Goal: Task Accomplishment & Management: Manage account settings

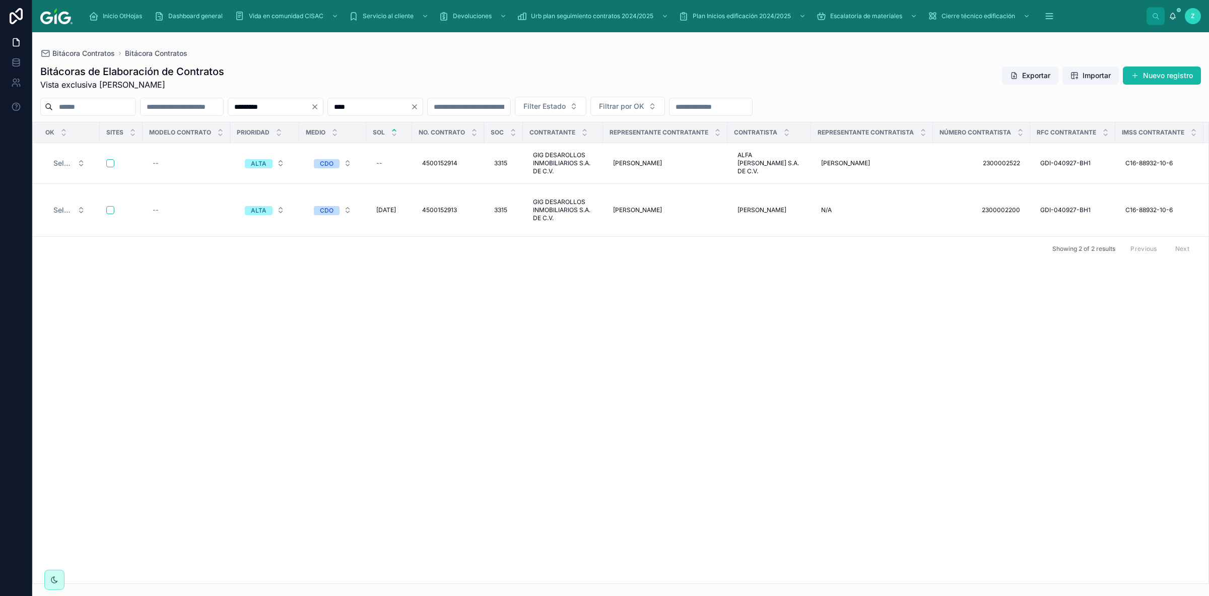
scroll to position [0, 3077]
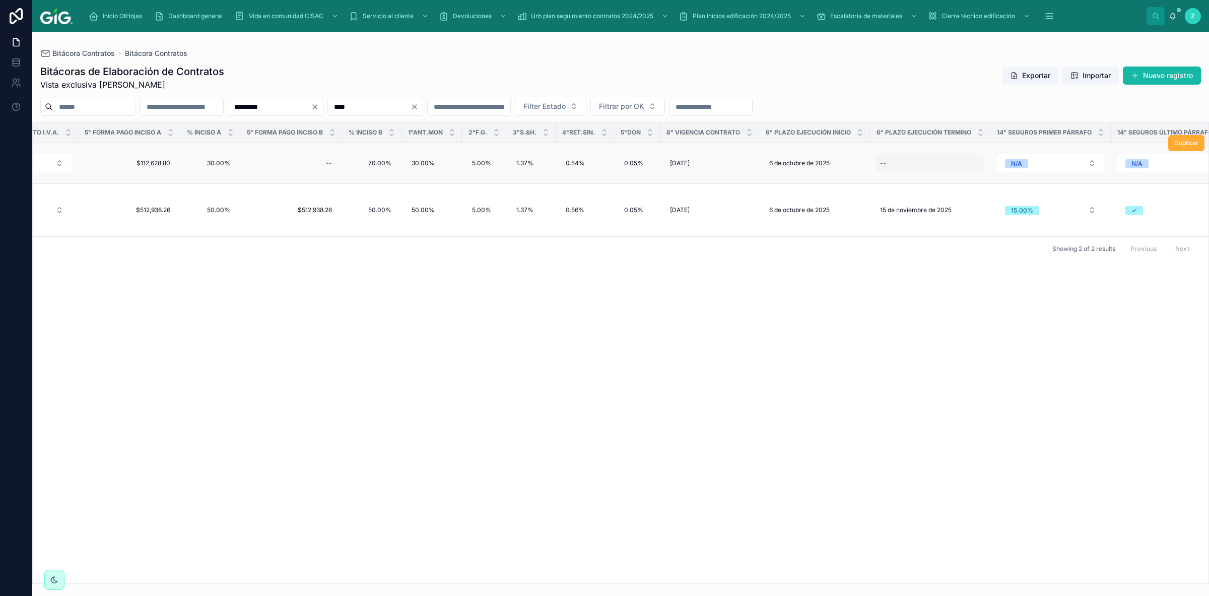
click at [908, 164] on div "--" at bounding box center [930, 163] width 108 height 16
type input "**********"
click at [985, 179] on icon "submit" at bounding box center [988, 178] width 8 height 8
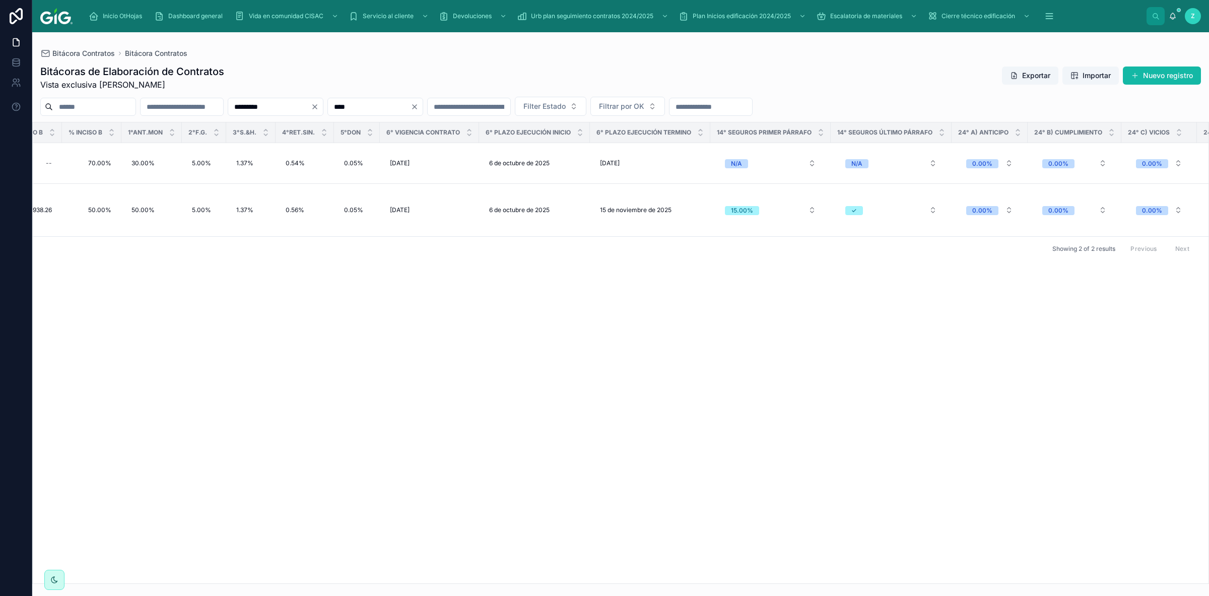
scroll to position [0, 3366]
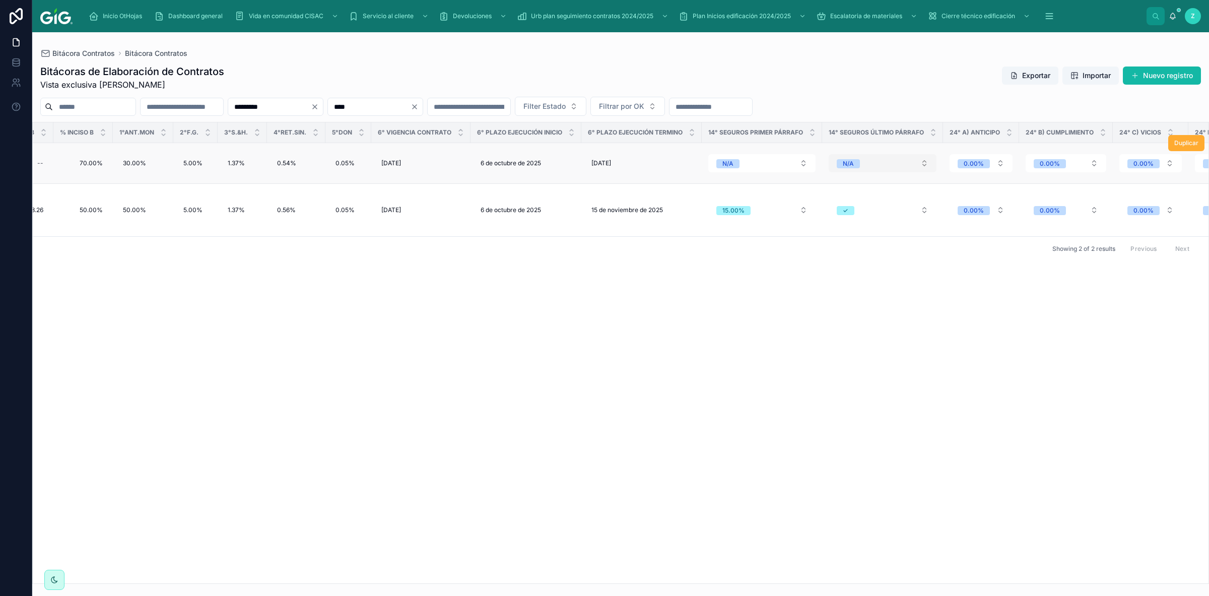
click at [848, 163] on button "N/A" at bounding box center [883, 163] width 108 height 18
click at [831, 234] on div "✓" at bounding box center [866, 234] width 121 height 15
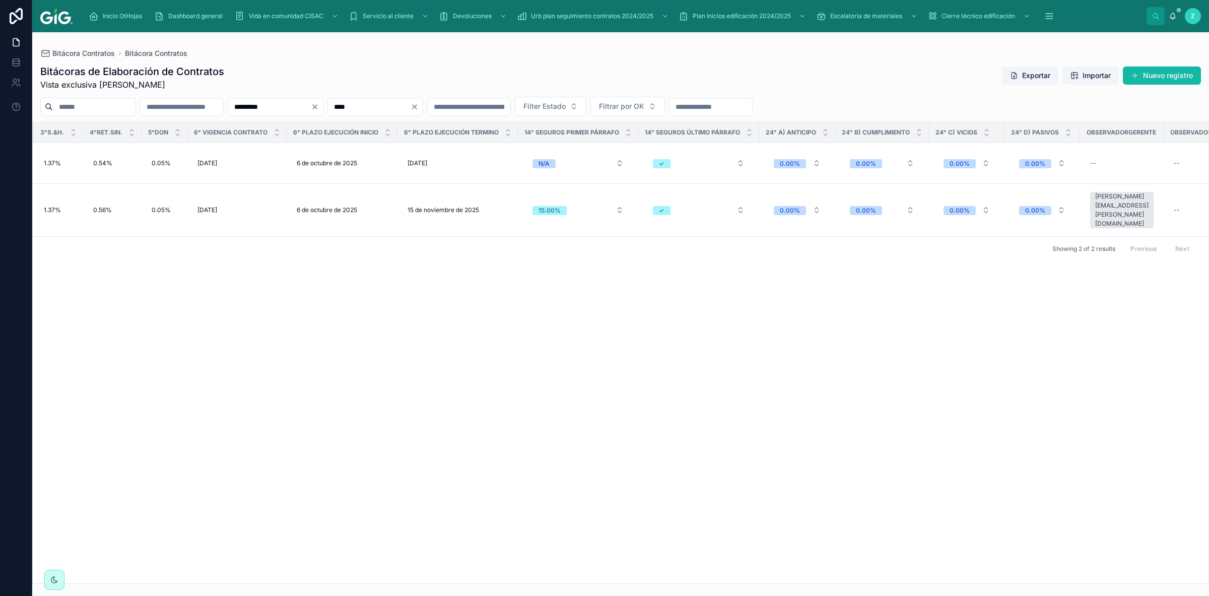
scroll to position [0, 3827]
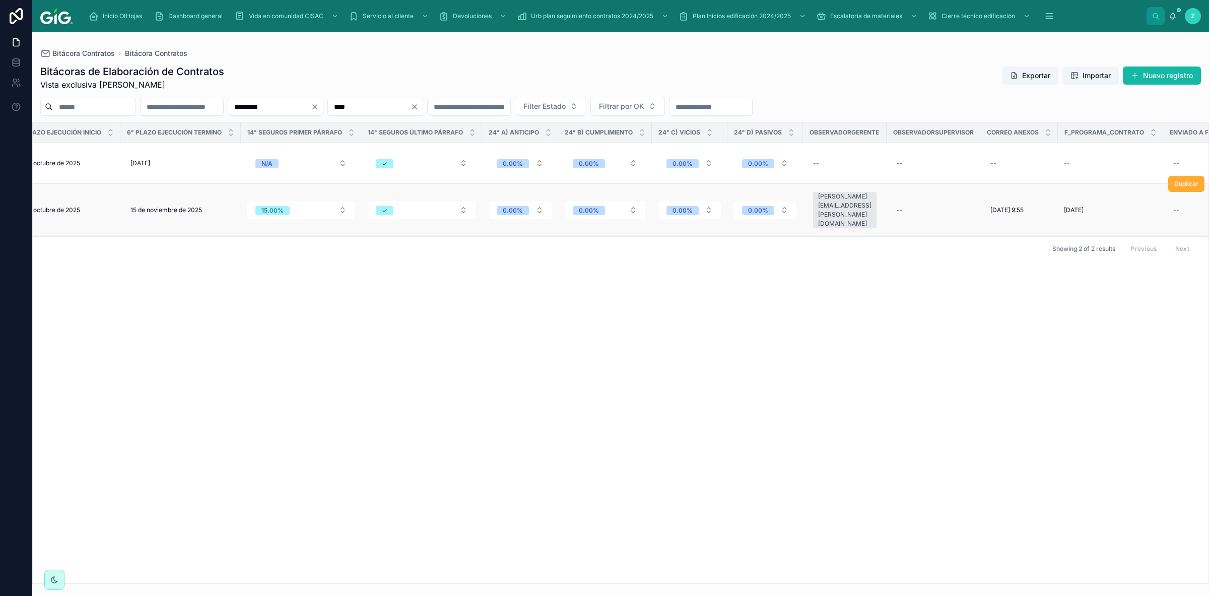
click at [851, 205] on div "[PERSON_NAME][EMAIL_ADDRESS][PERSON_NAME][DOMAIN_NAME]" at bounding box center [844, 210] width 53 height 36
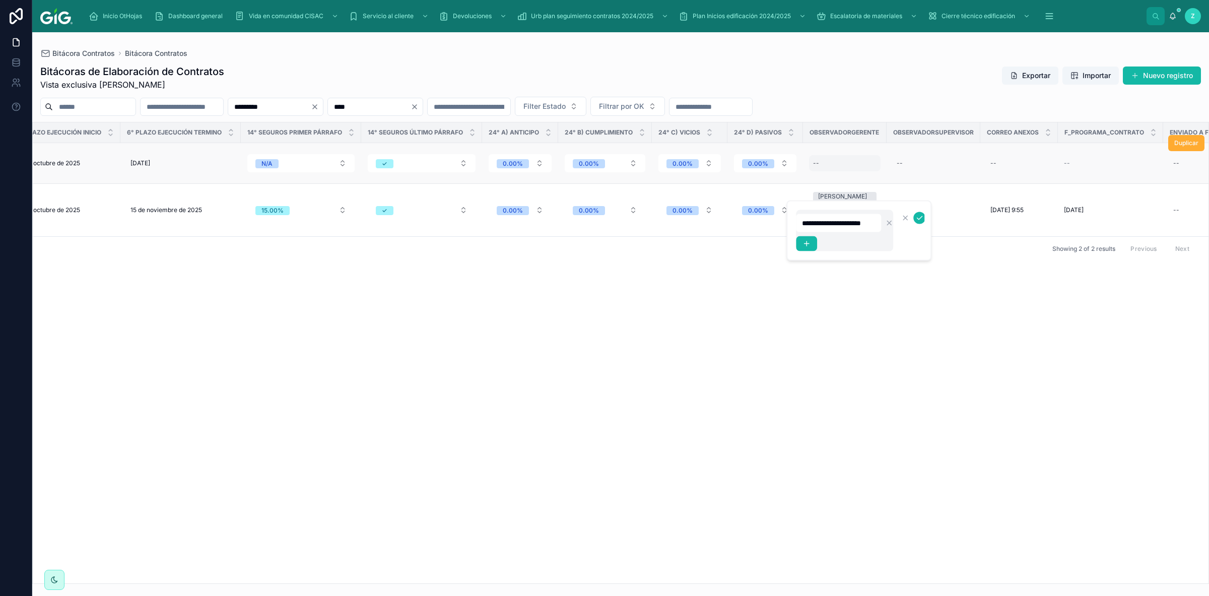
click at [835, 164] on div "--" at bounding box center [845, 163] width 72 height 16
type input "**********"
click at [918, 174] on icon "submit" at bounding box center [920, 178] width 8 height 8
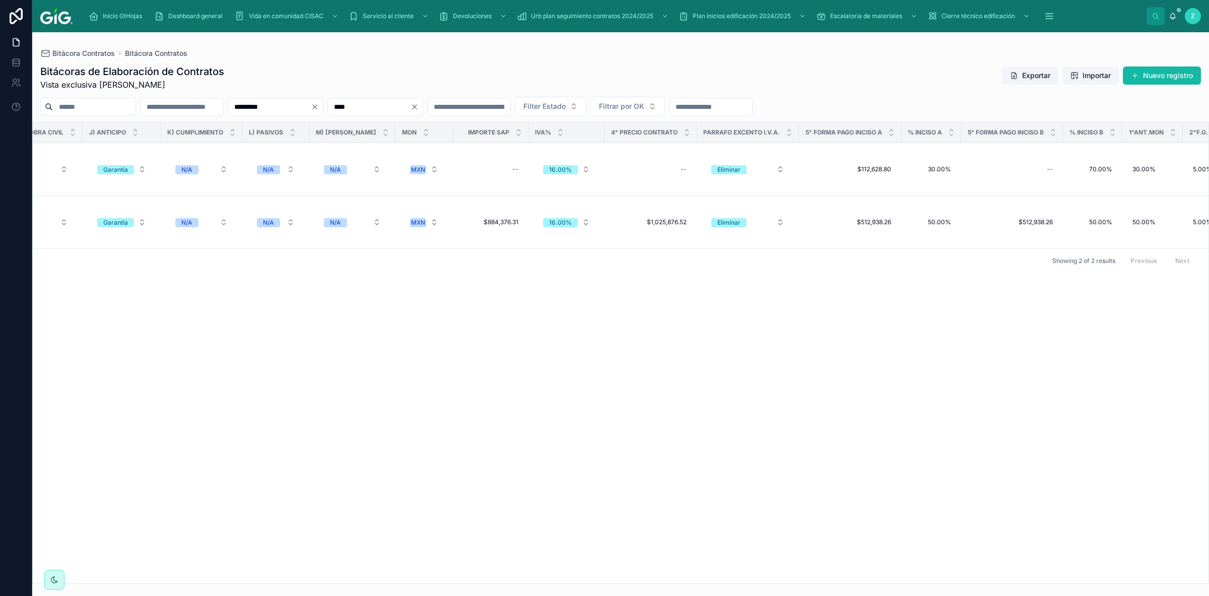
scroll to position [0, 2373]
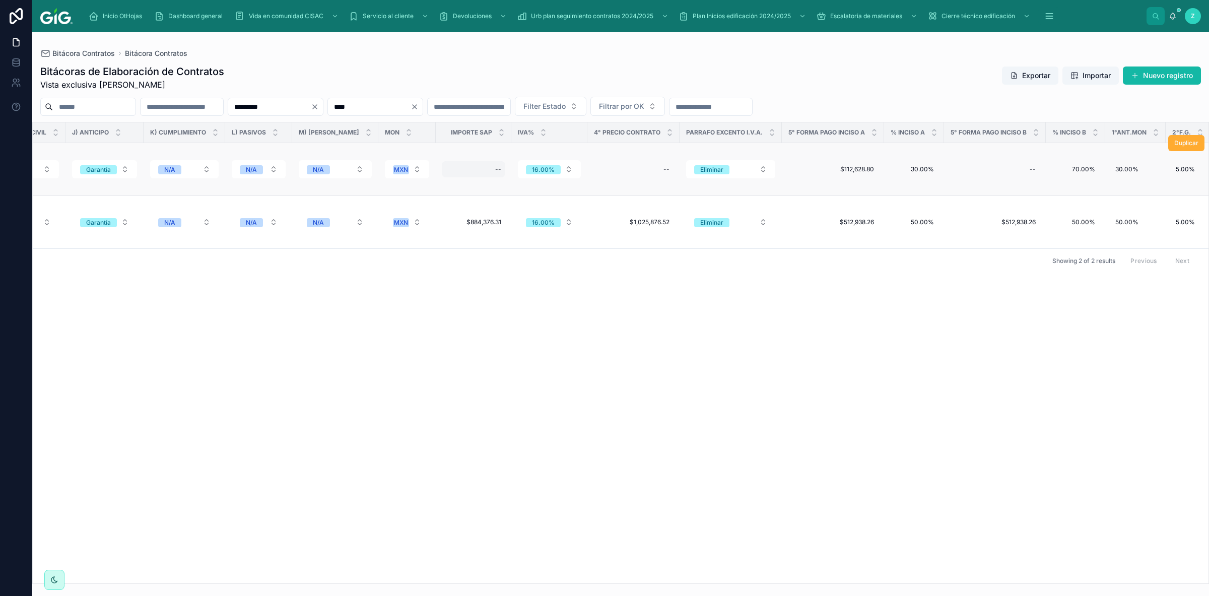
click at [474, 164] on div "--" at bounding box center [473, 169] width 63 height 16
type input "**********"
click at [606, 181] on icon "submit" at bounding box center [603, 178] width 8 height 8
click at [602, 164] on div "--" at bounding box center [634, 169] width 80 height 16
type input "**********"
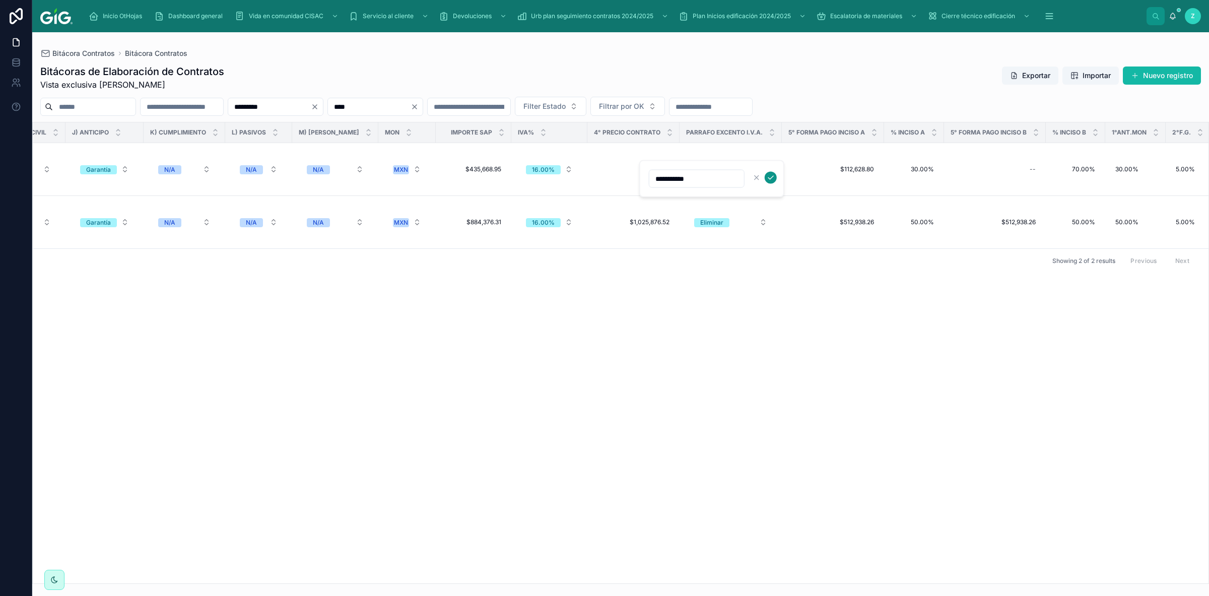
click at [766, 179] on button "submit" at bounding box center [771, 178] width 12 height 12
click at [975, 163] on div "--" at bounding box center [995, 169] width 90 height 16
type input "**********"
click at [1136, 176] on icon "submit" at bounding box center [1139, 178] width 8 height 8
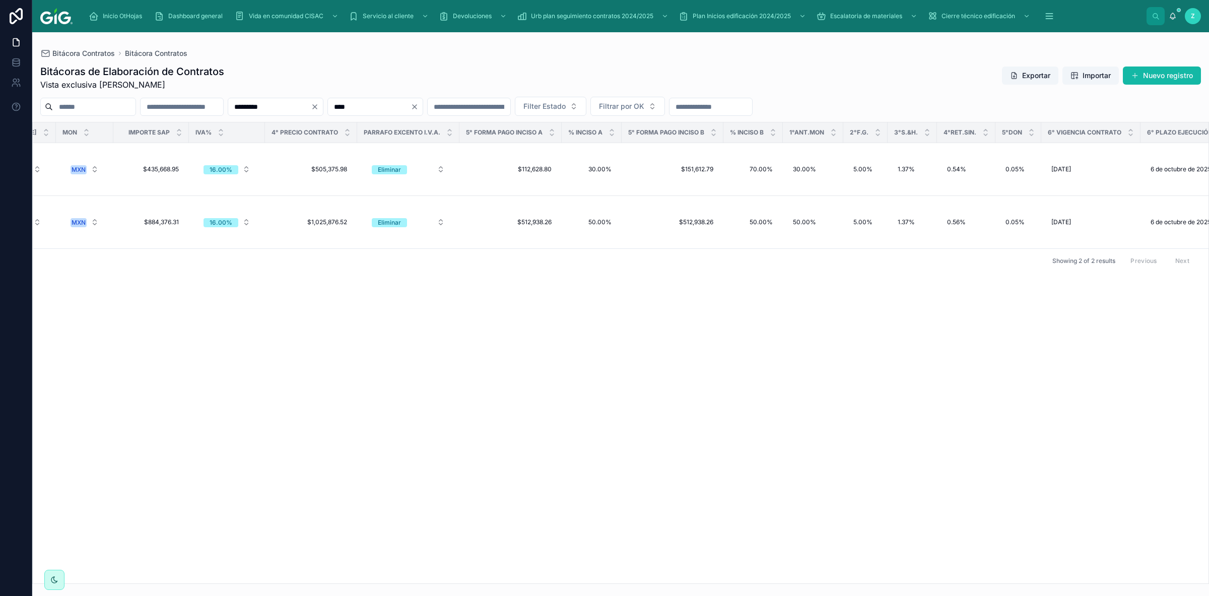
scroll to position [0, 2704]
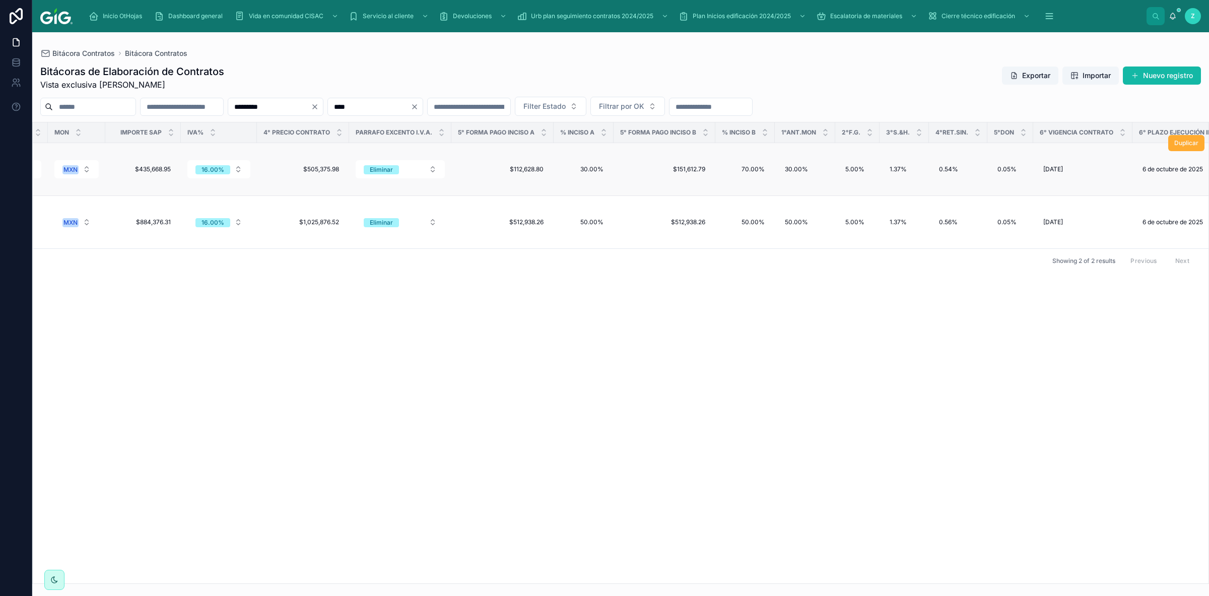
click at [532, 163] on td "$112,628.80 $112,628.80" at bounding box center [502, 169] width 102 height 53
click at [501, 165] on span "$112,628.80" at bounding box center [503, 169] width 82 height 8
click at [521, 165] on span "$112,628.80" at bounding box center [503, 169] width 82 height 8
type input "**********"
click button "submit" at bounding box center [569, 178] width 12 height 12
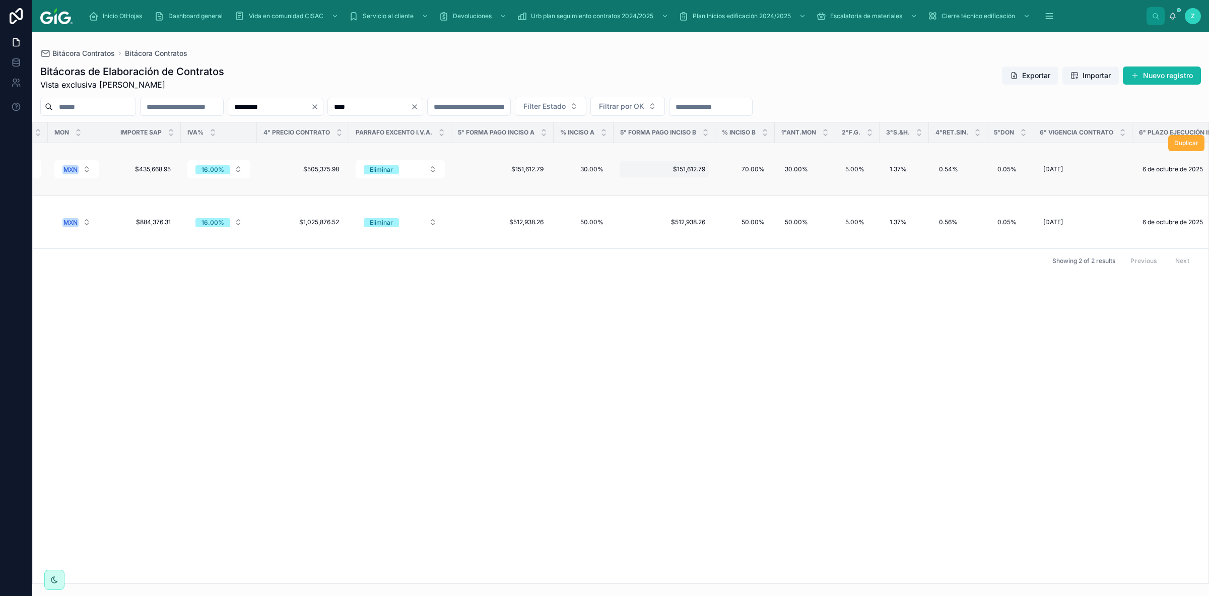
click at [671, 161] on div "$151,612.79 $151,612.79" at bounding box center [665, 169] width 90 height 16
click at [678, 165] on span "$151,612.79" at bounding box center [665, 169] width 82 height 8
type input "**********"
click button "submit" at bounding box center [731, 178] width 12 height 12
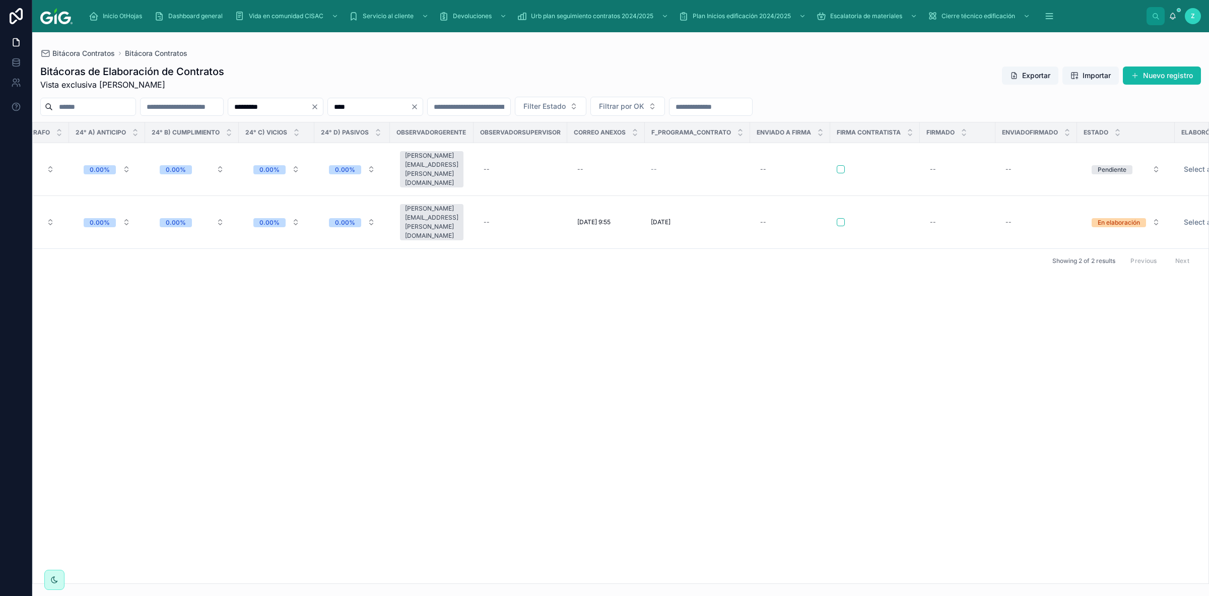
scroll to position [0, 4274]
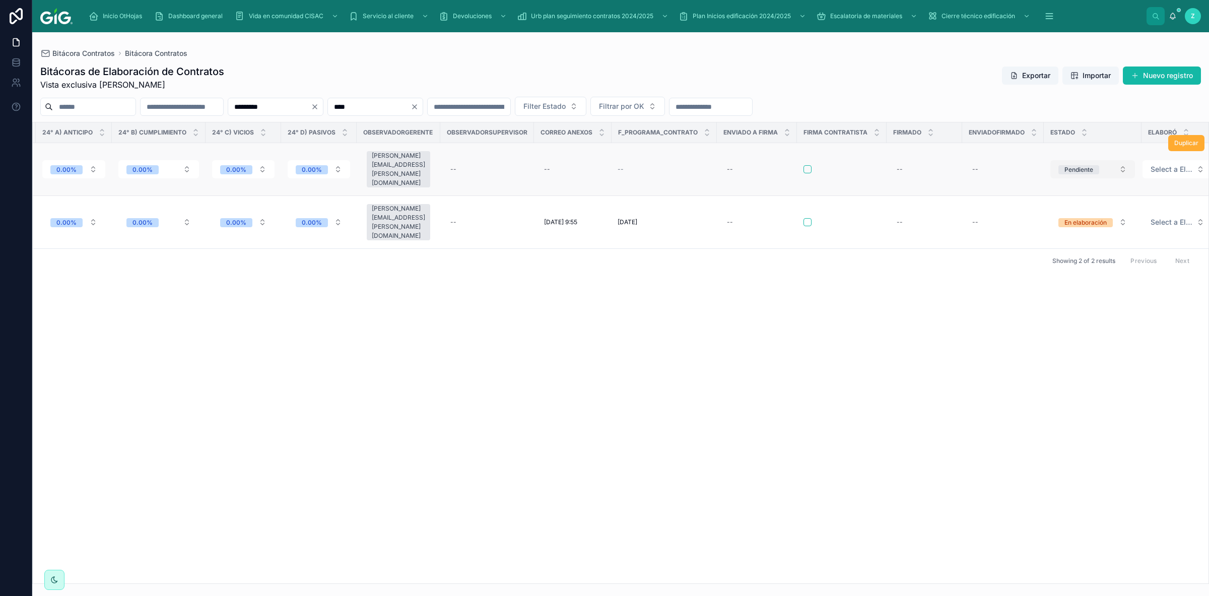
click at [1059, 165] on span "Pendiente" at bounding box center [1079, 169] width 41 height 9
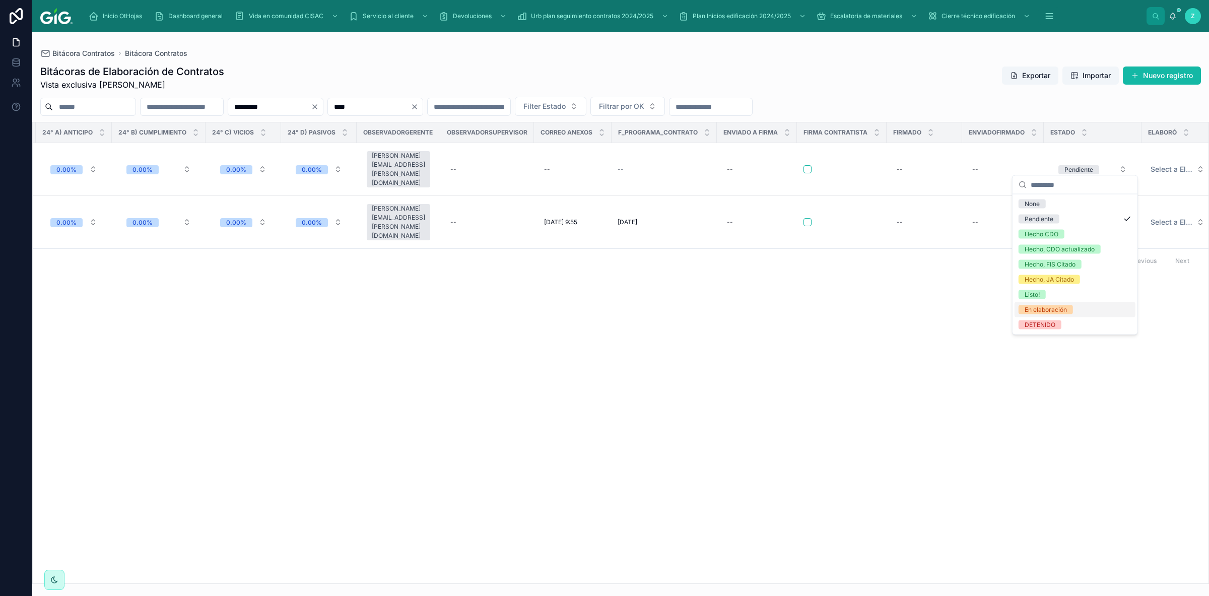
click at [1042, 315] on div "En elaboración" at bounding box center [1075, 309] width 121 height 15
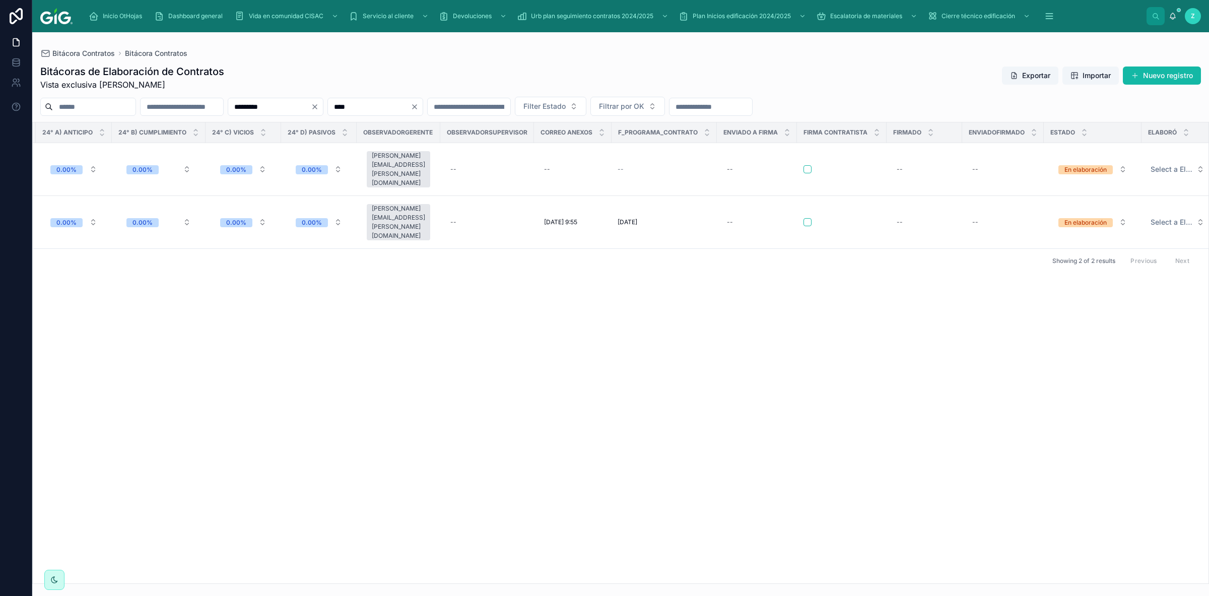
click at [1045, 310] on div "OK Sites Modelo contrato Prioridad Medio SOL No. Contrato Soc Contratante Repre…" at bounding box center [621, 352] width 1176 height 461
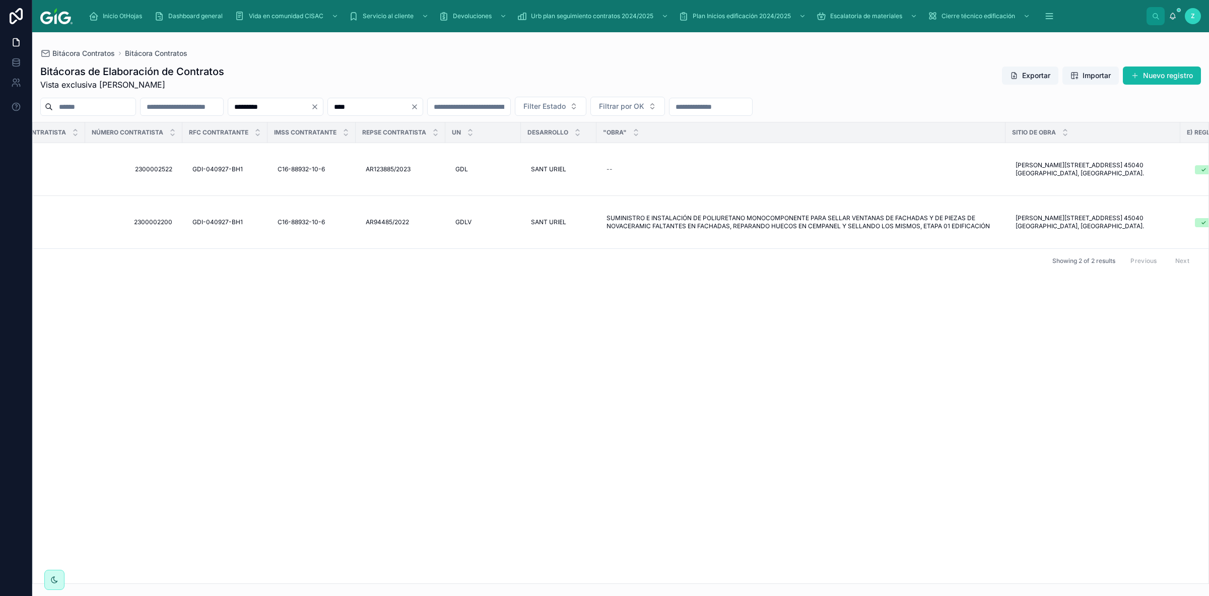
scroll to position [0, 871]
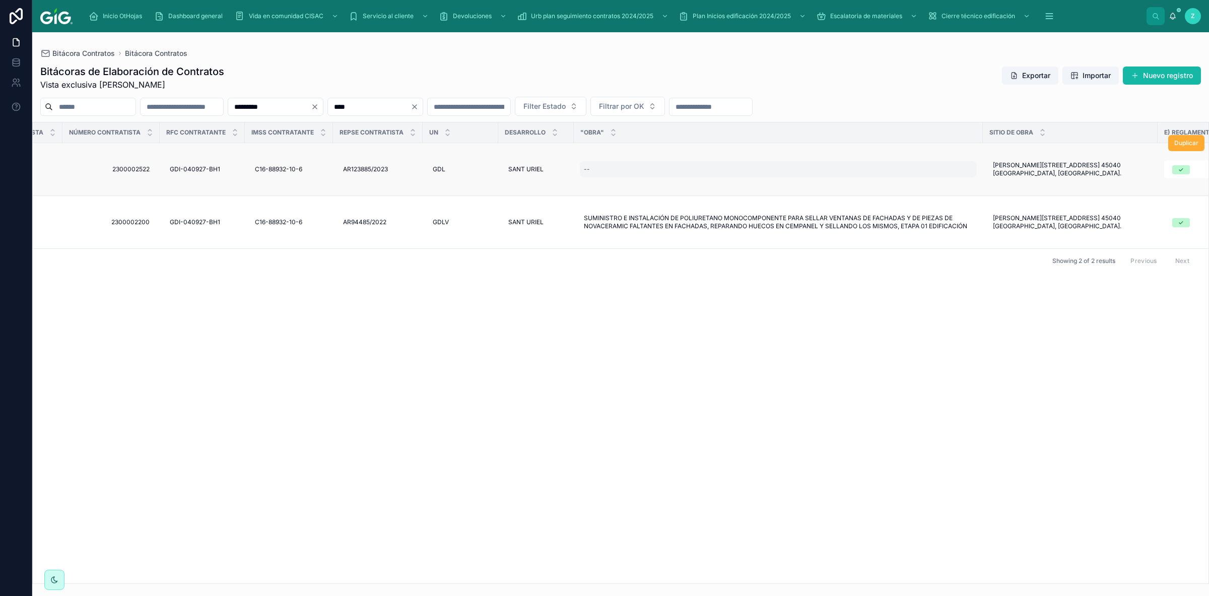
click at [595, 164] on div "--" at bounding box center [778, 169] width 397 height 16
type input "**********"
click at [713, 177] on icon "submit" at bounding box center [711, 178] width 5 height 4
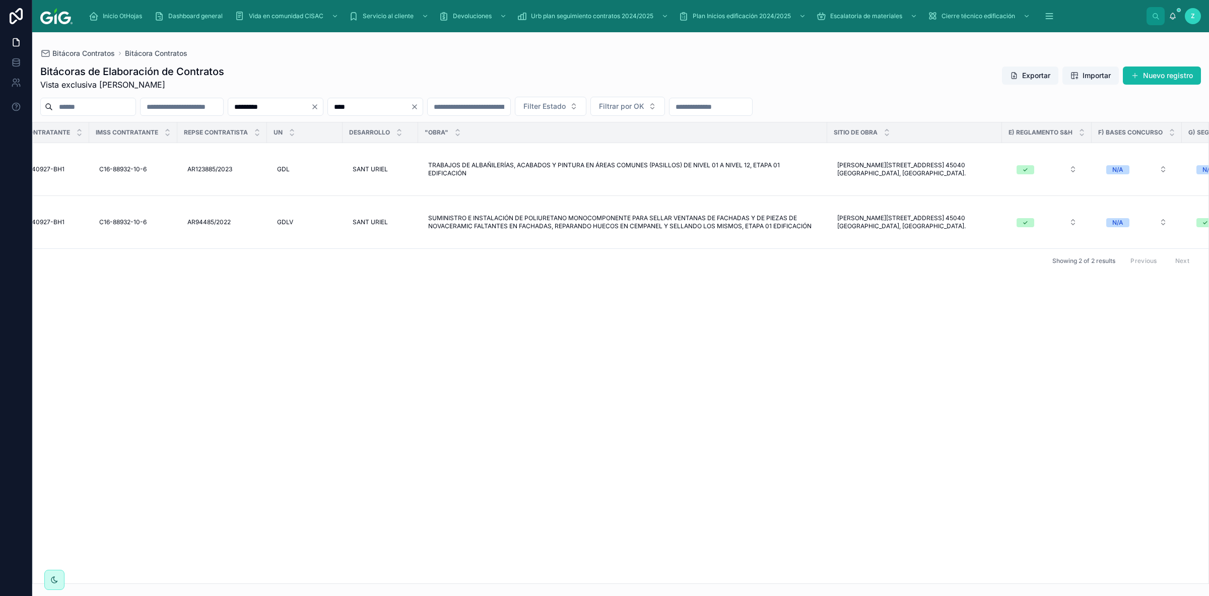
scroll to position [0, 0]
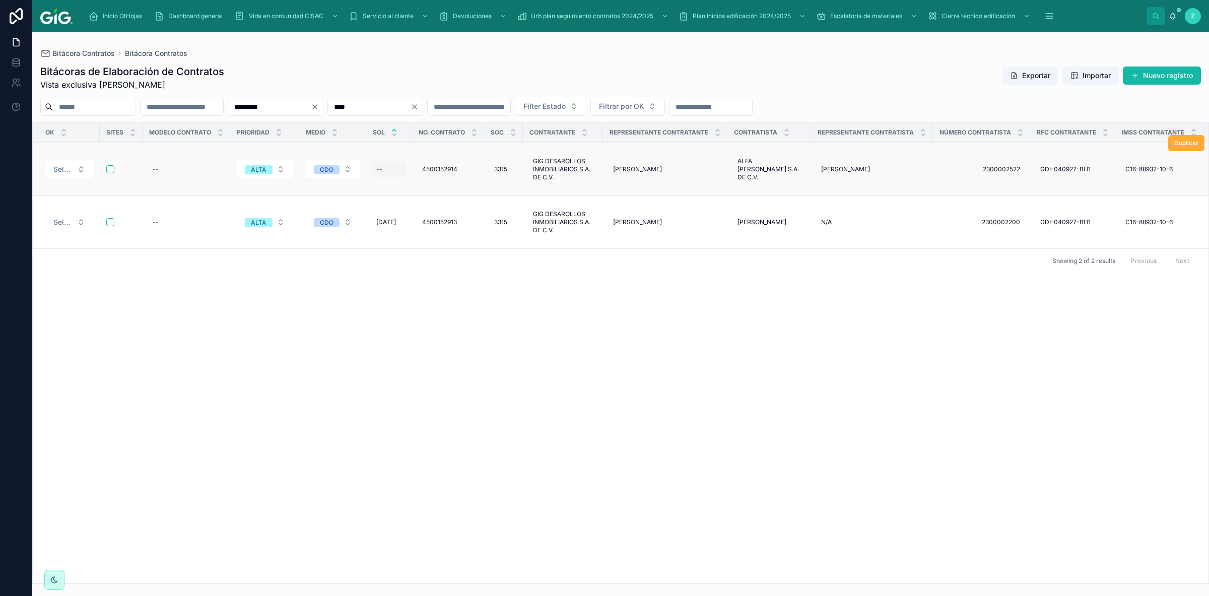
click at [377, 165] on div "--" at bounding box center [379, 169] width 6 height 8
click at [415, 202] on button "[DATE]" at bounding box center [425, 202] width 40 height 18
type input "*********"
click at [498, 176] on icon "submit" at bounding box center [499, 178] width 8 height 8
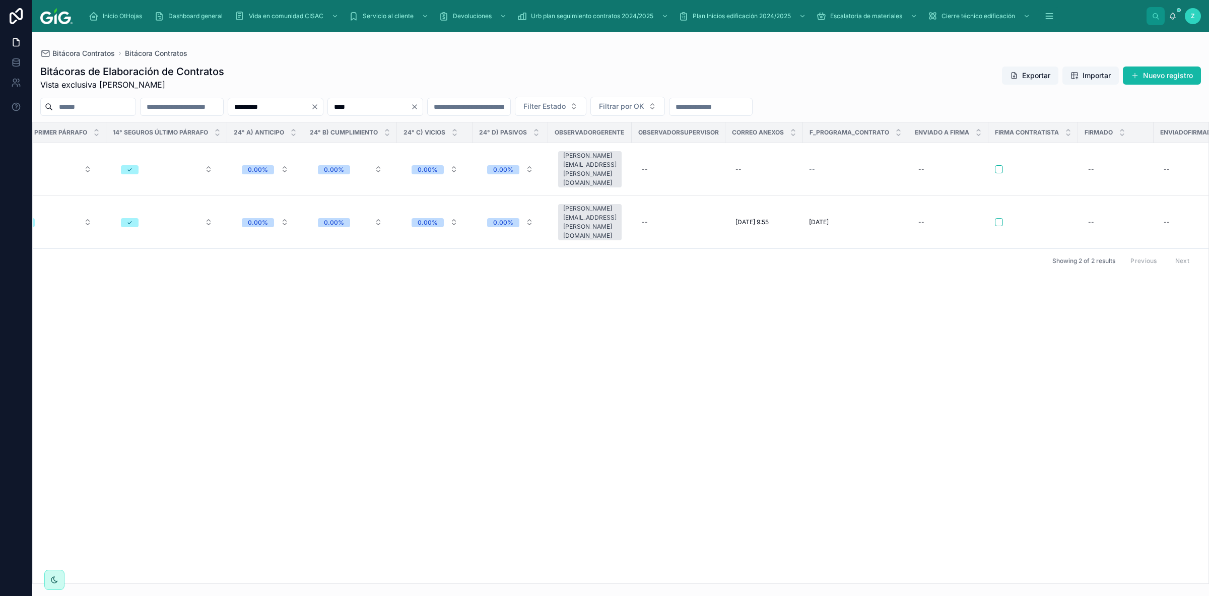
scroll to position [0, 4104]
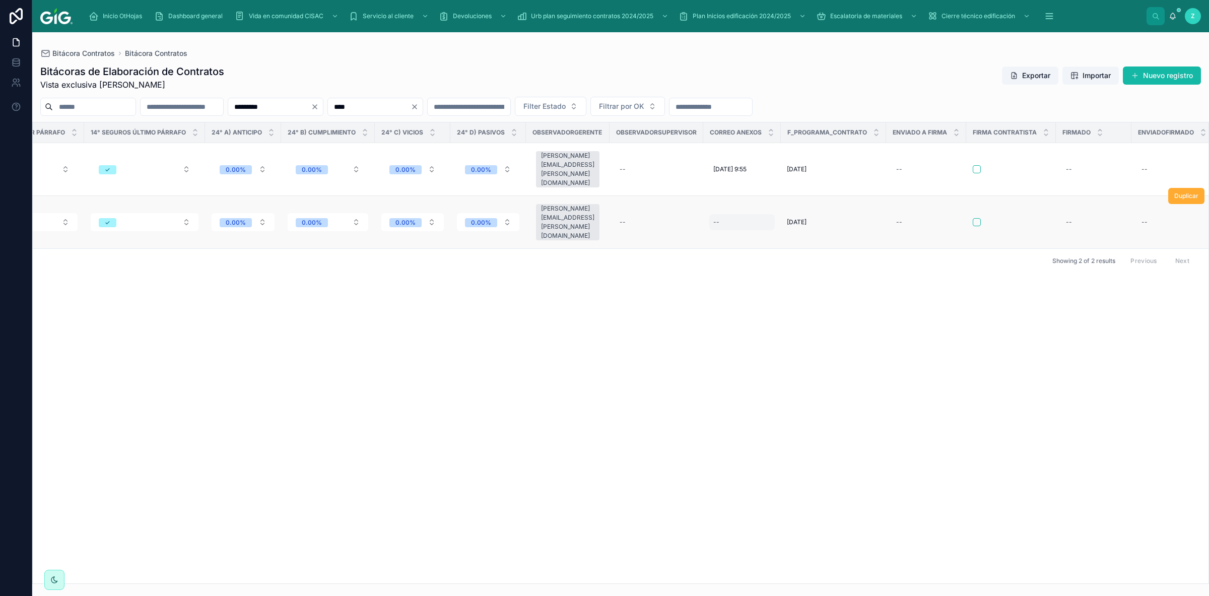
click at [709, 214] on div "--" at bounding box center [742, 222] width 66 height 16
click at [740, 241] on button "[DATE]" at bounding box center [744, 244] width 40 height 18
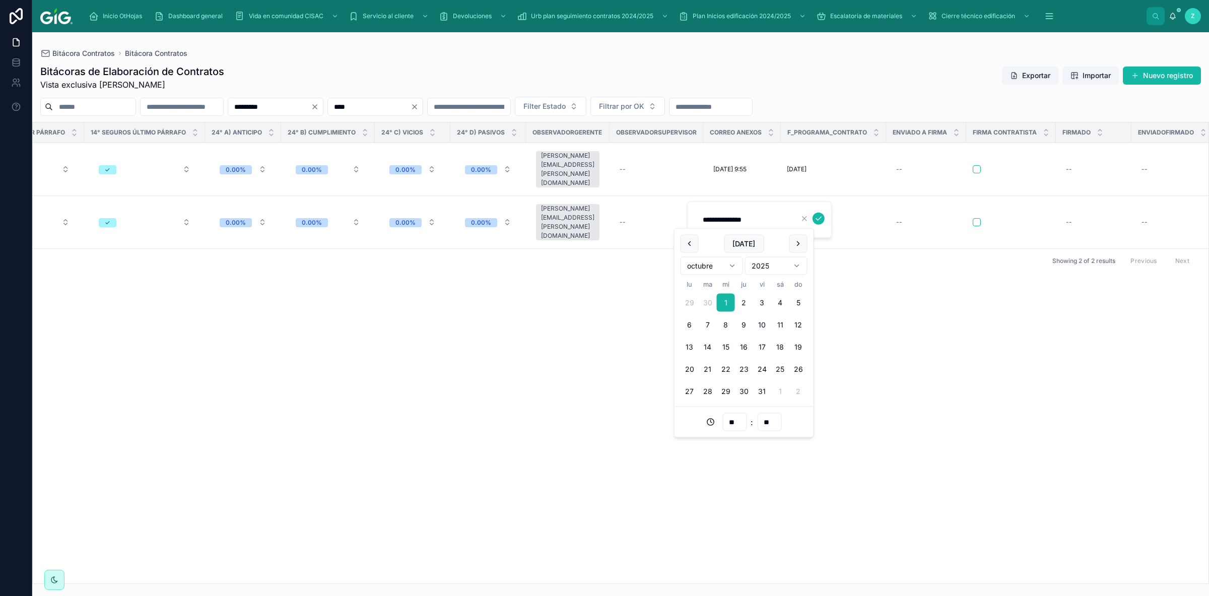
click at [740, 241] on button "[DATE]" at bounding box center [744, 244] width 40 height 18
type input "**********"
click at [731, 420] on input "**" at bounding box center [734, 422] width 23 height 14
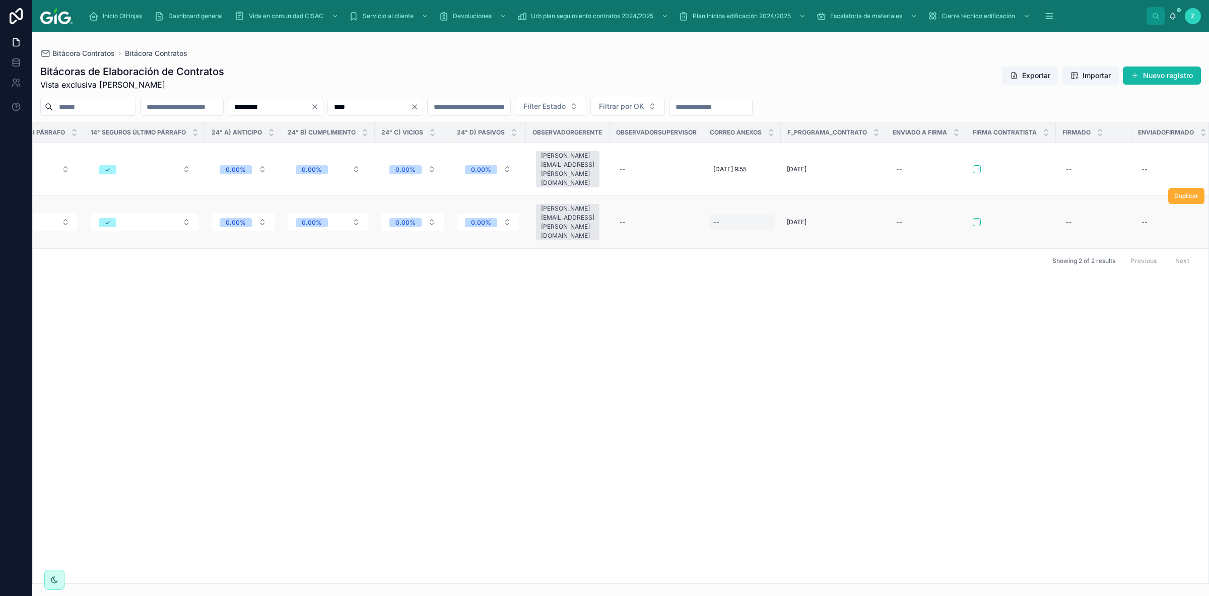
click at [709, 214] on div "--" at bounding box center [742, 222] width 66 height 16
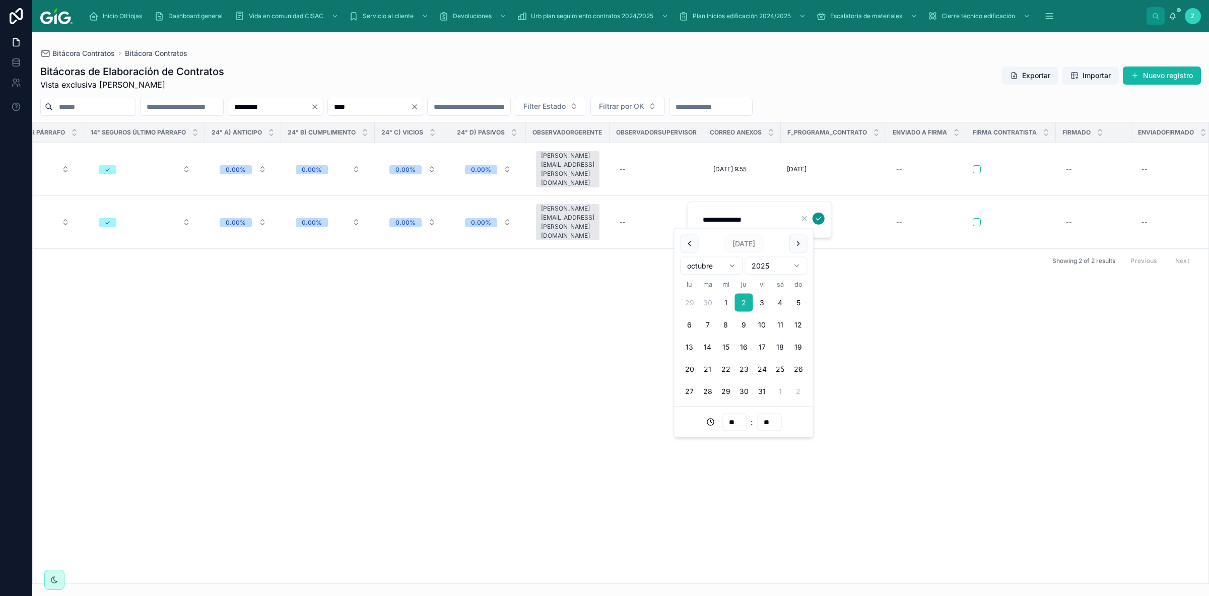
click at [818, 220] on icon "submit" at bounding box center [818, 219] width 5 height 4
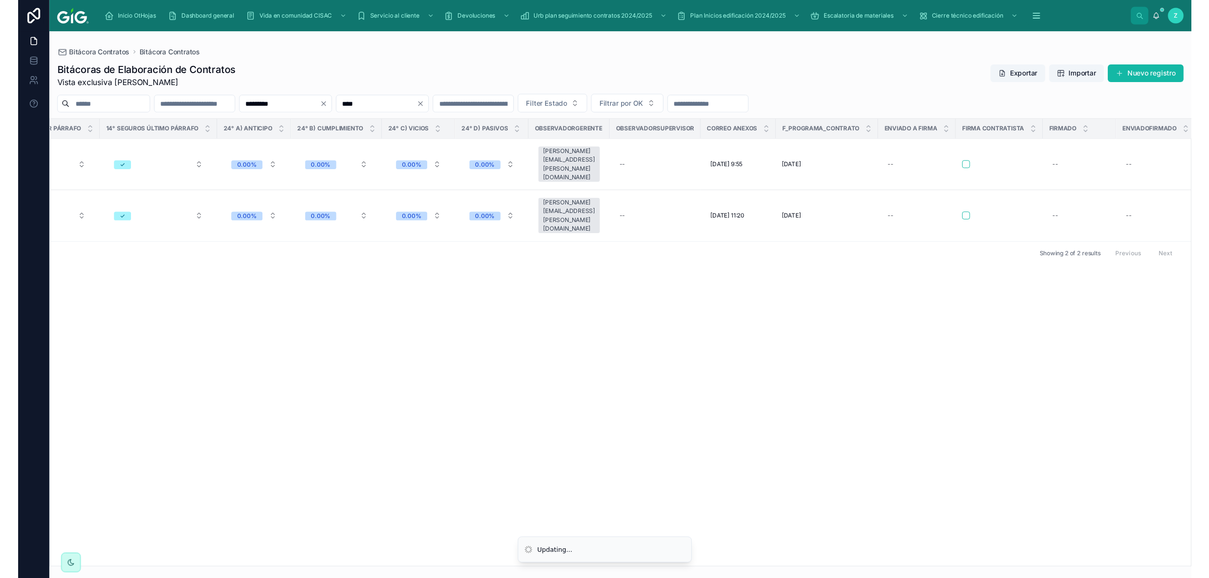
scroll to position [0, 4274]
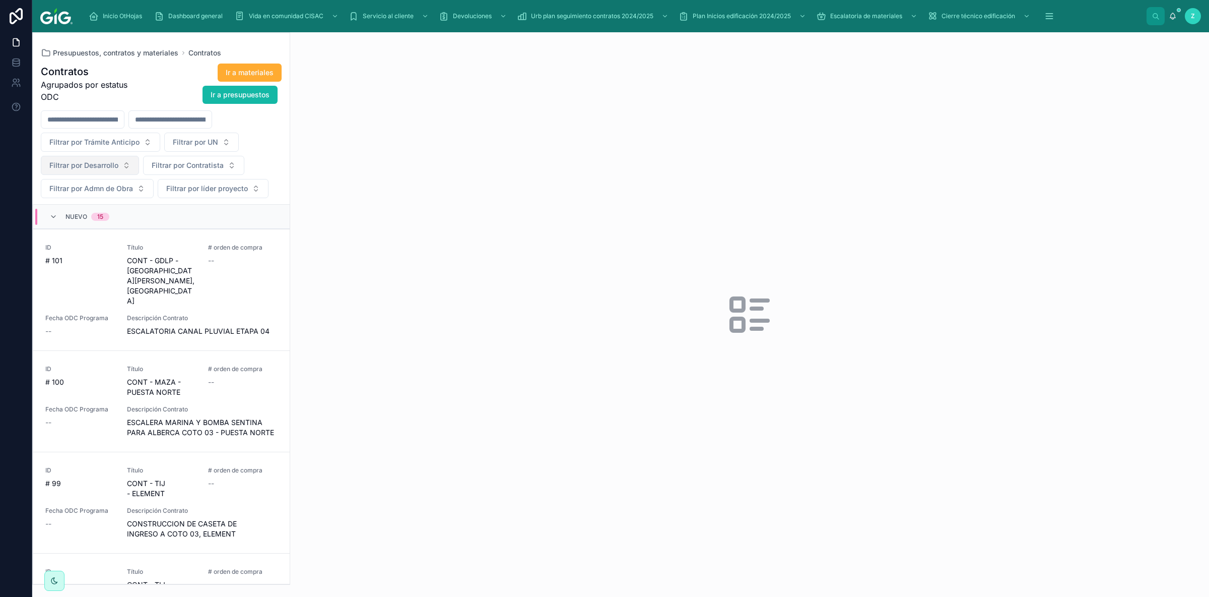
click at [103, 168] on span "Filtrar por Desarrollo" at bounding box center [83, 165] width 69 height 10
type input "***"
click at [84, 206] on div "SANT URIEL" at bounding box center [90, 207] width 121 height 16
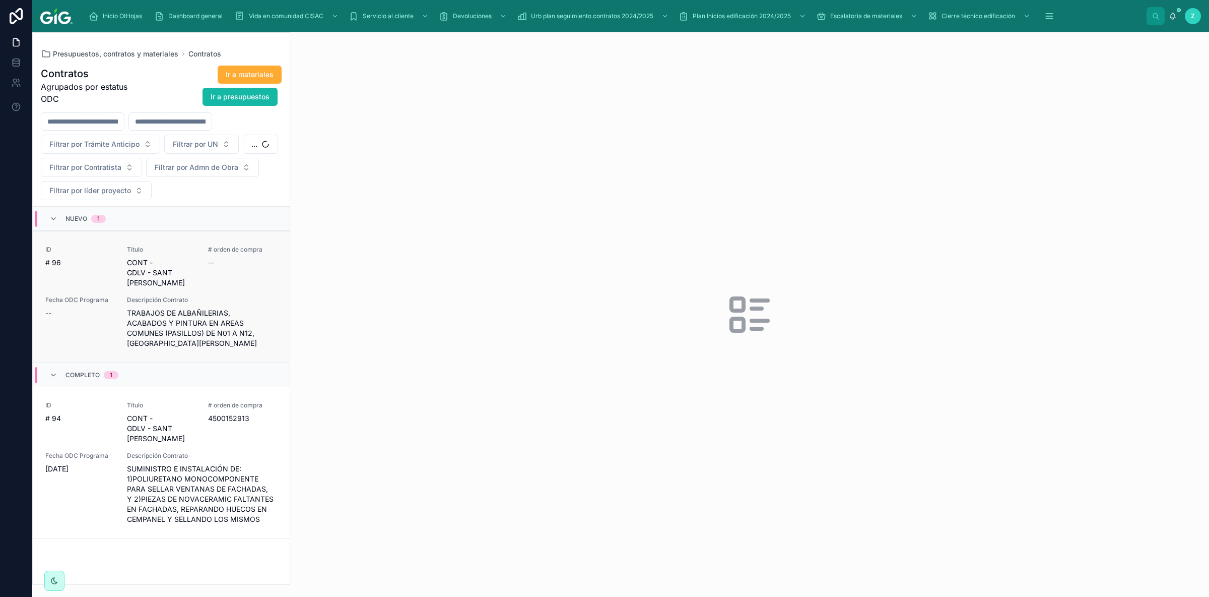
click at [184, 285] on div "ID # 96 Título CONT - GDLV - SANT URIEL # orden de compra -- Fecha ODC Programa…" at bounding box center [161, 296] width 232 height 103
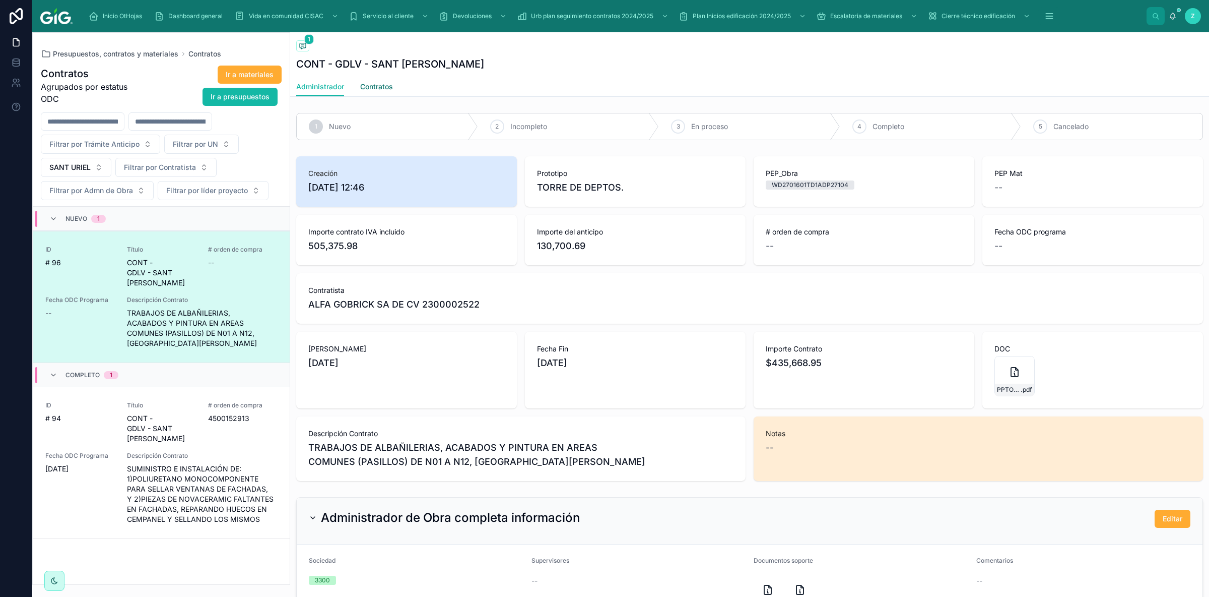
click at [393, 85] on span "Contratos" at bounding box center [376, 87] width 33 height 10
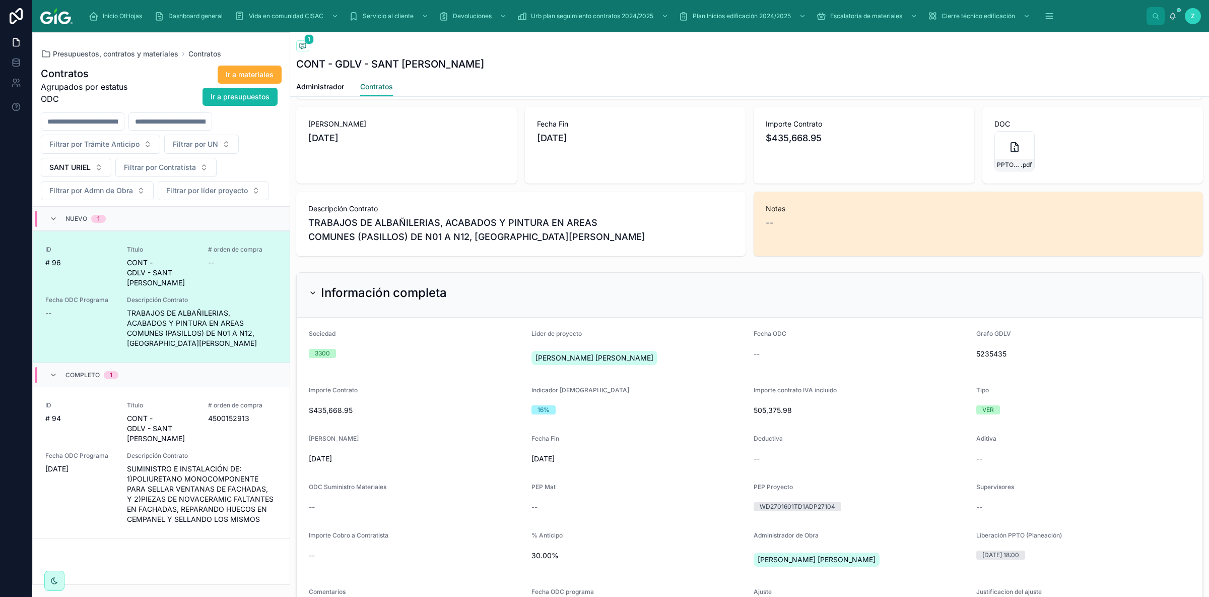
scroll to position [340, 0]
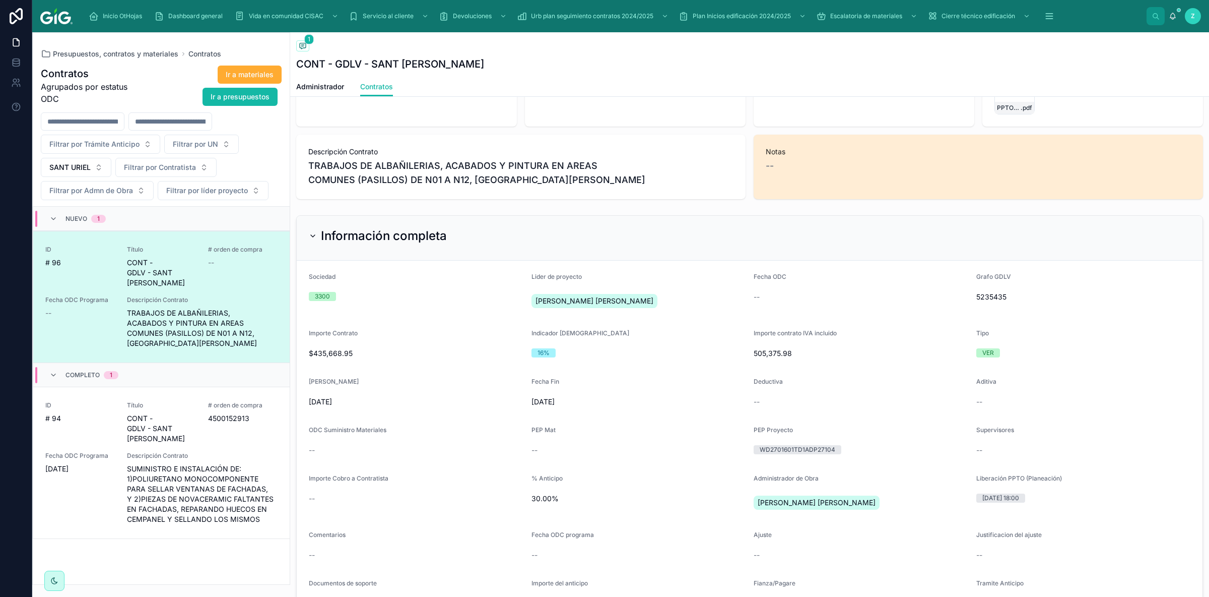
drag, startPoint x: 502, startPoint y: 409, endPoint x: 566, endPoint y: 409, distance: 64.0
click at [524, 407] on span "6/10/2025" at bounding box center [416, 402] width 215 height 10
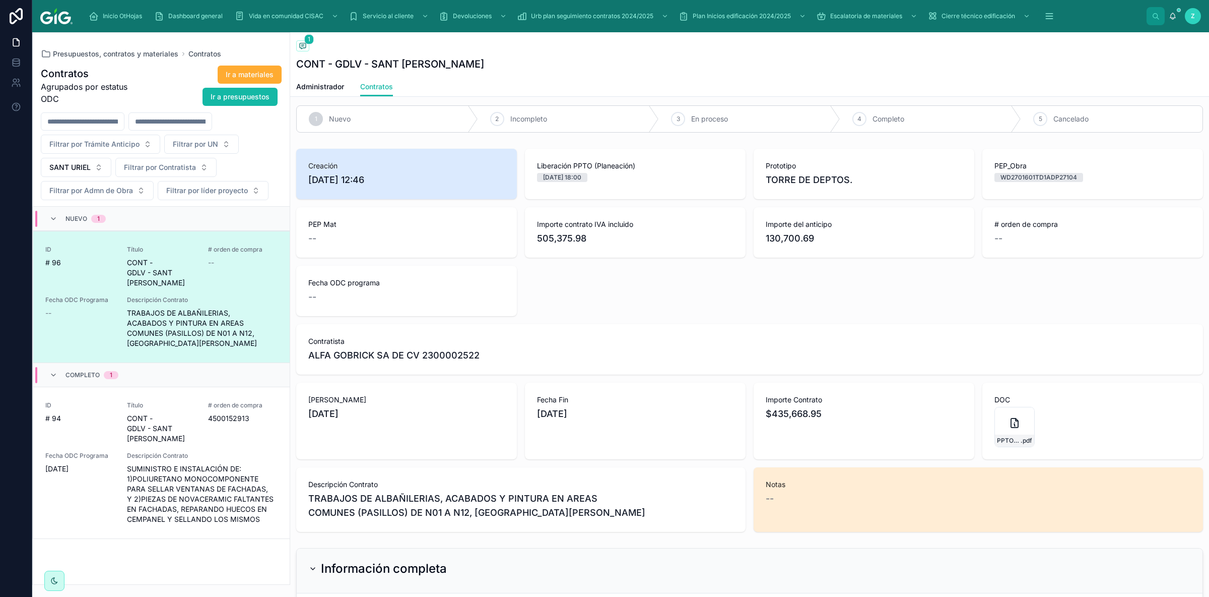
scroll to position [0, 0]
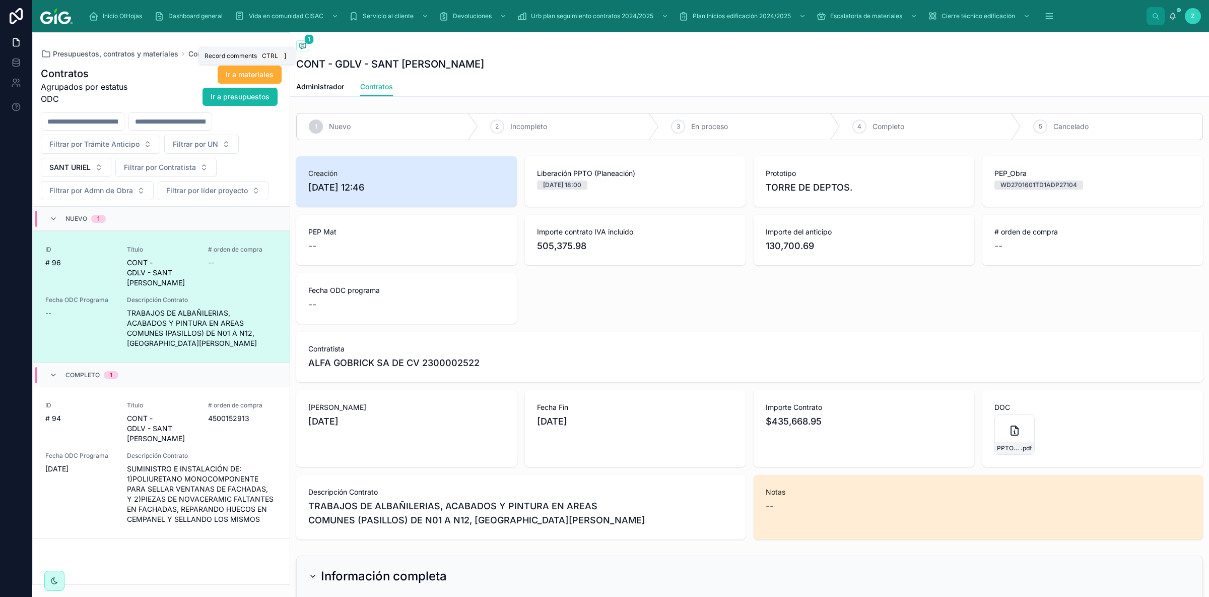
click at [307, 44] on icon at bounding box center [303, 46] width 8 height 8
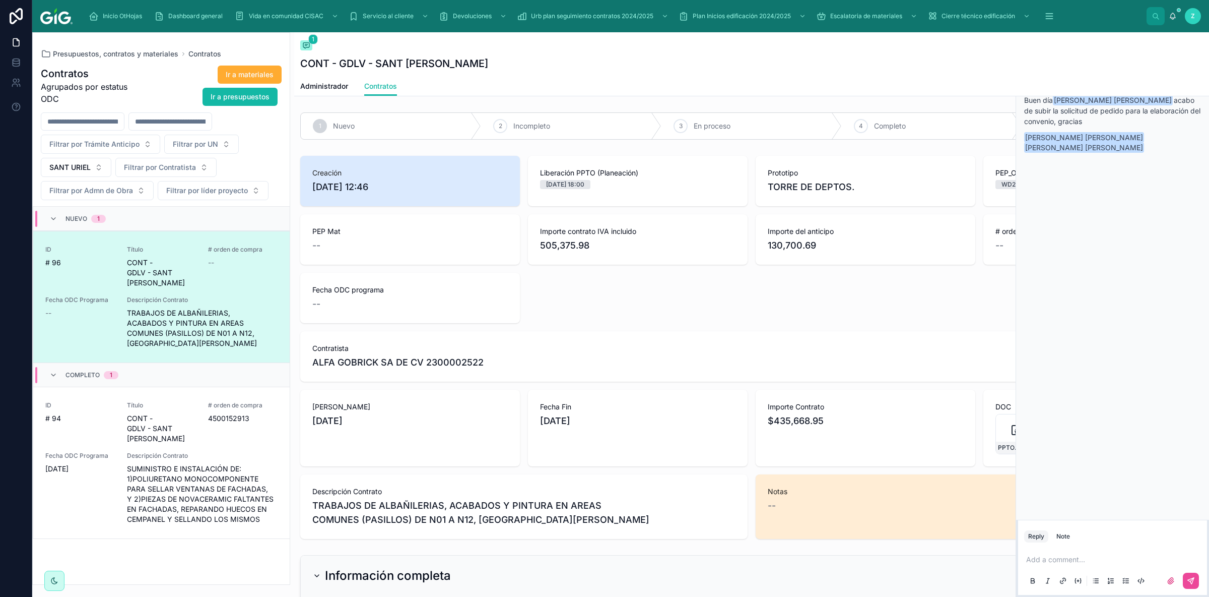
click at [376, 177] on span "Creación" at bounding box center [410, 173] width 196 height 10
drag, startPoint x: 385, startPoint y: 186, endPoint x: 312, endPoint y: 188, distance: 73.6
click at [312, 188] on span "1/10/2025 12:46" at bounding box center [410, 187] width 196 height 14
copy span "1/10/2025 12:46"
click at [307, 44] on icon at bounding box center [306, 44] width 3 height 0
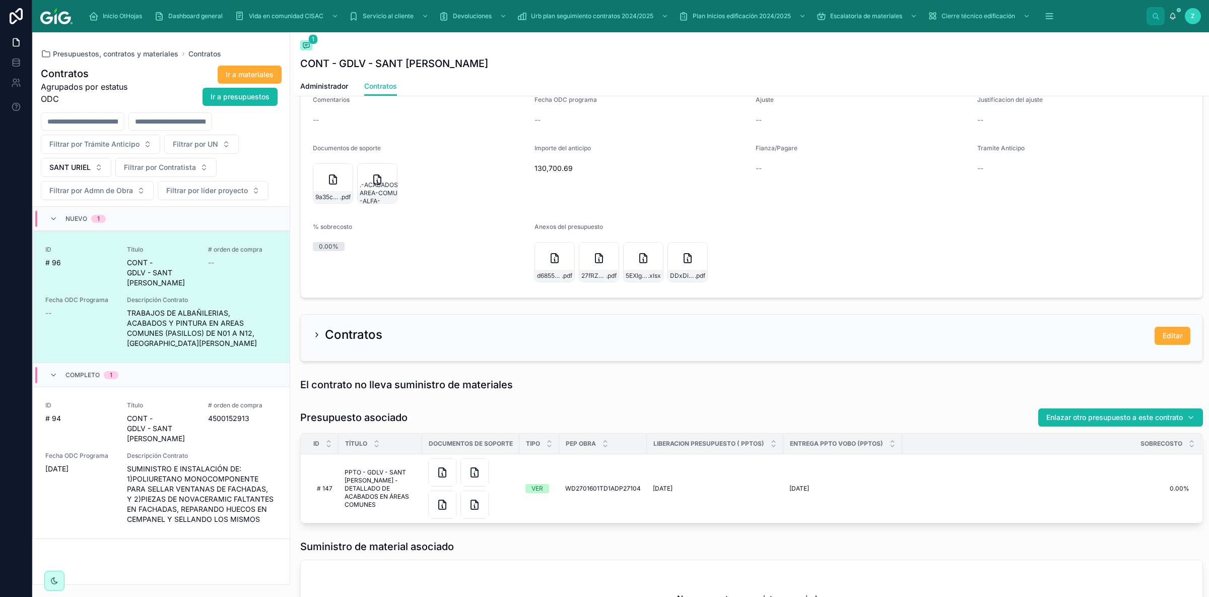
scroll to position [794, 0]
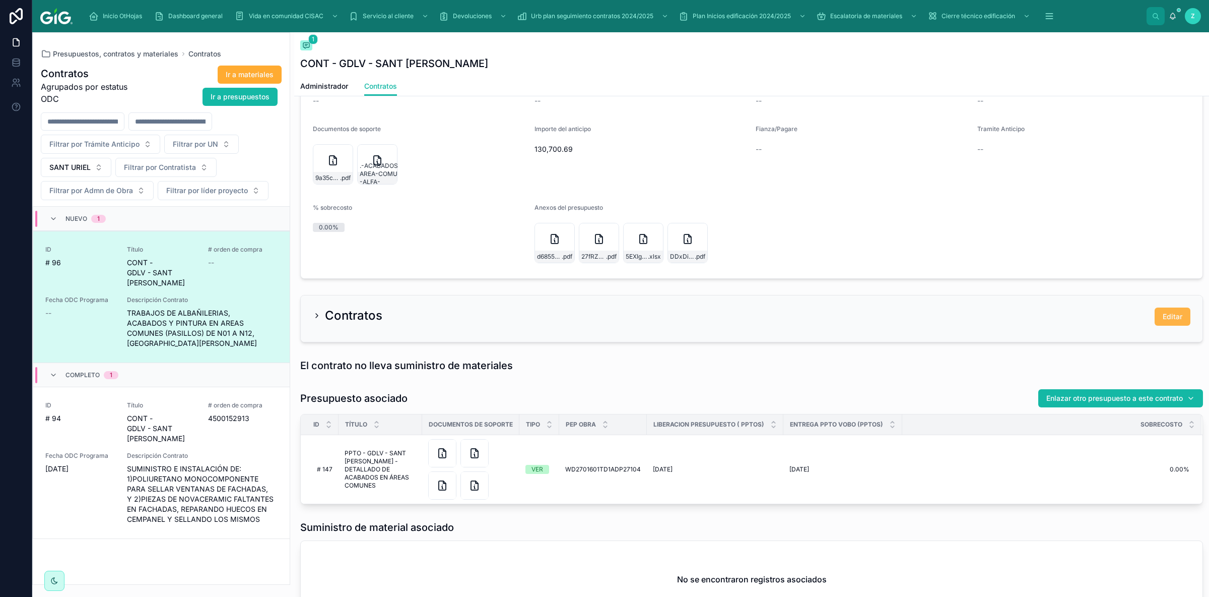
click at [1164, 319] on span "Editar" at bounding box center [1173, 316] width 20 height 10
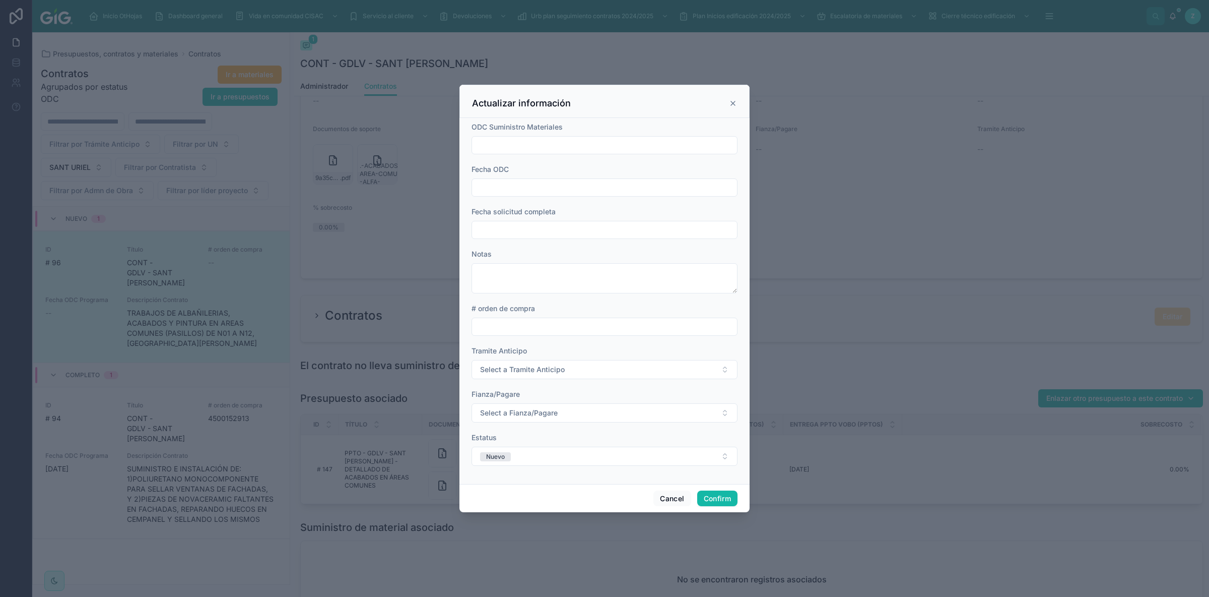
click at [569, 188] on input "text" at bounding box center [604, 187] width 265 height 14
click at [600, 212] on button "[DATE]" at bounding box center [605, 212] width 40 height 18
type input "*********"
click at [513, 230] on input "text" at bounding box center [604, 230] width 265 height 14
paste input "**********"
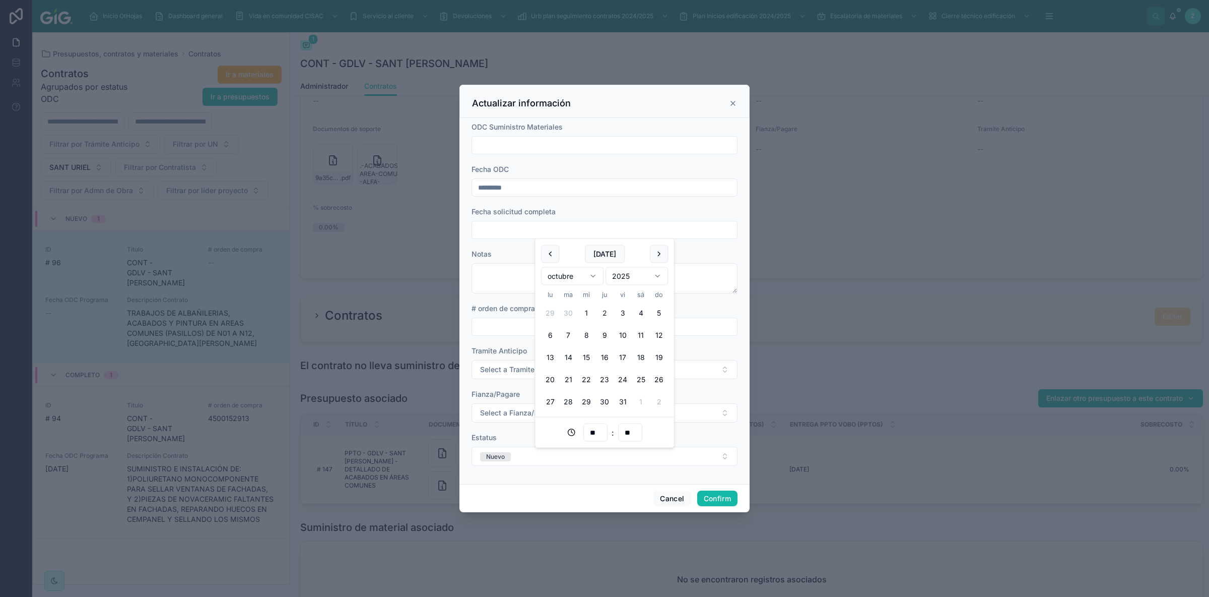
type input "**********"
type input "**"
type input "**********"
click at [512, 328] on input "text" at bounding box center [604, 326] width 265 height 14
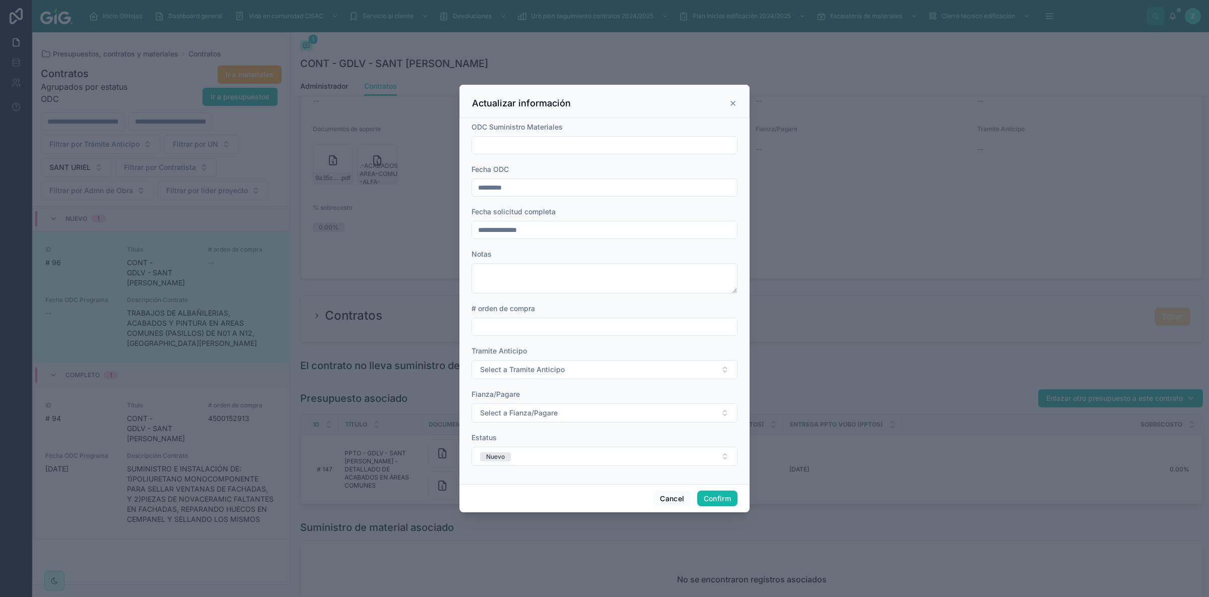
click at [502, 320] on input "text" at bounding box center [604, 326] width 265 height 14
paste input "**********"
type input "**********"
click at [514, 365] on span "Select a Tramite Anticipo" at bounding box center [522, 369] width 85 height 10
click at [506, 435] on div "TRAMITE" at bounding box center [604, 439] width 261 height 15
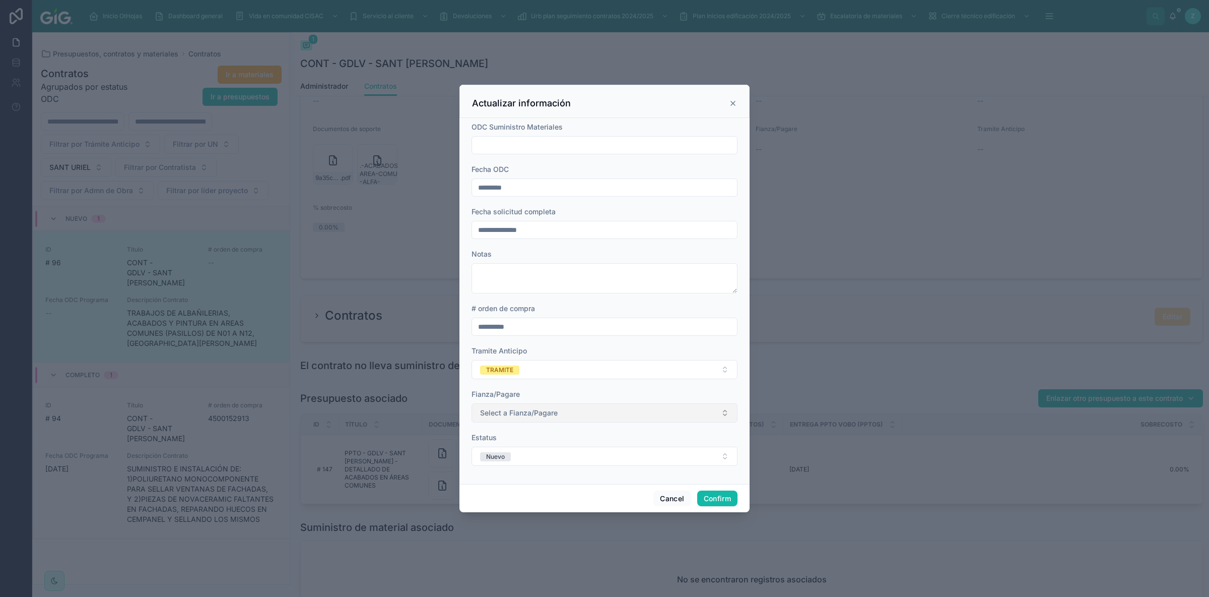
click at [526, 416] on span "Select a Fianza/Pagare" at bounding box center [519, 413] width 78 height 10
click at [509, 483] on span "PAGARE" at bounding box center [496, 482] width 36 height 9
click at [524, 458] on button "Nuevo" at bounding box center [605, 455] width 266 height 19
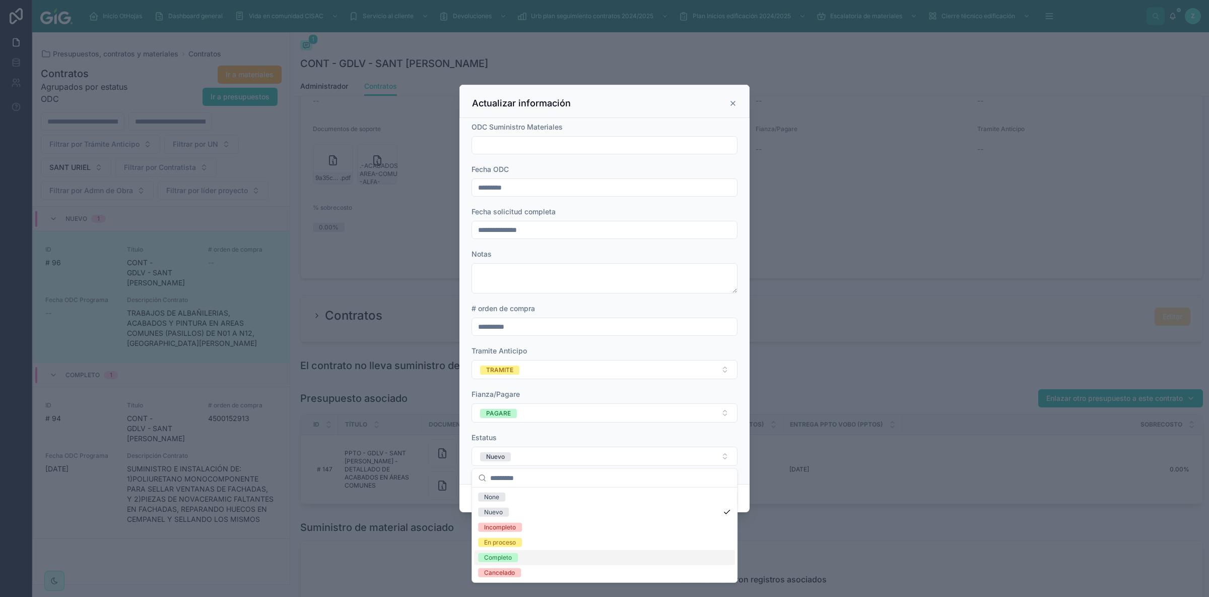
click at [510, 554] on div "Completo" at bounding box center [498, 557] width 28 height 9
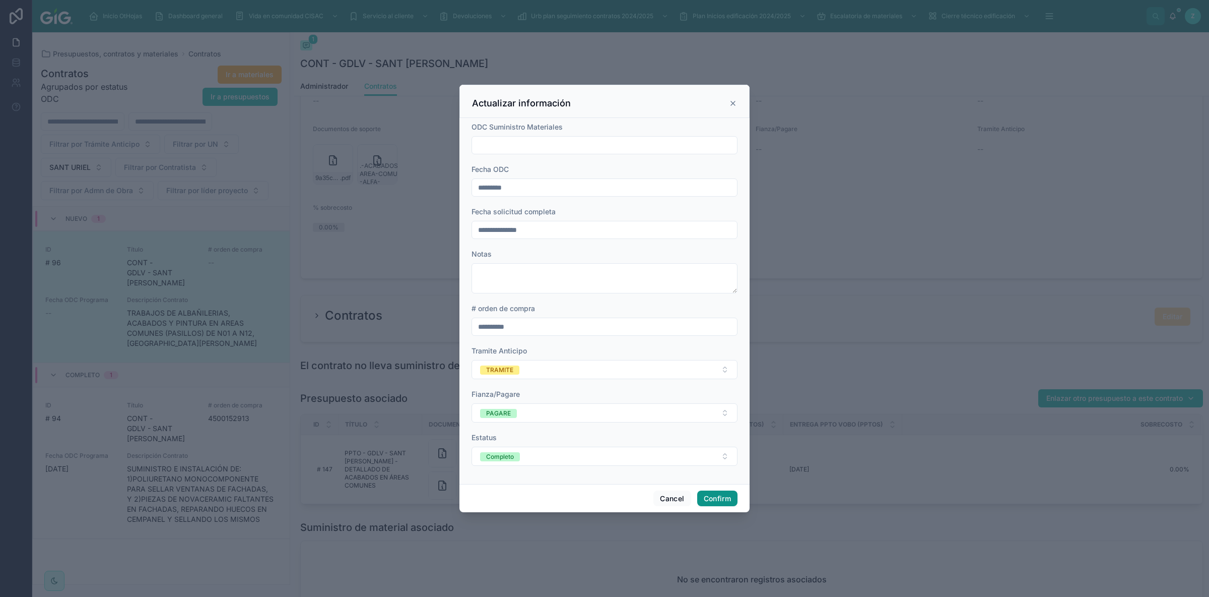
click at [722, 500] on button "Confirm" at bounding box center [717, 498] width 40 height 16
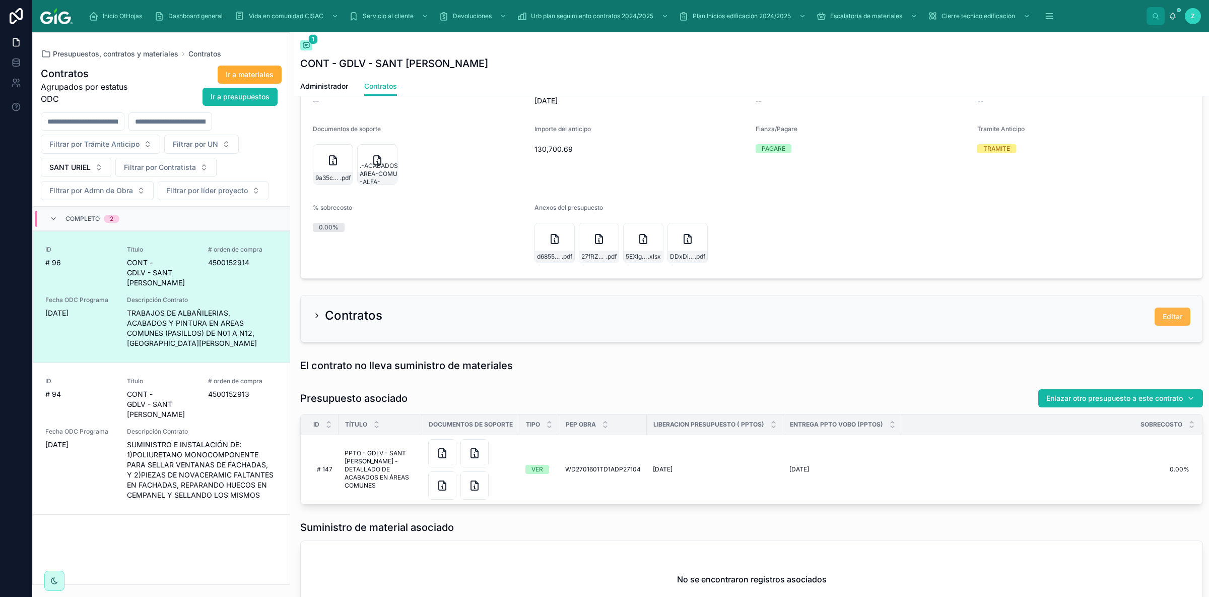
click at [1158, 323] on button "Editar" at bounding box center [1173, 316] width 36 height 18
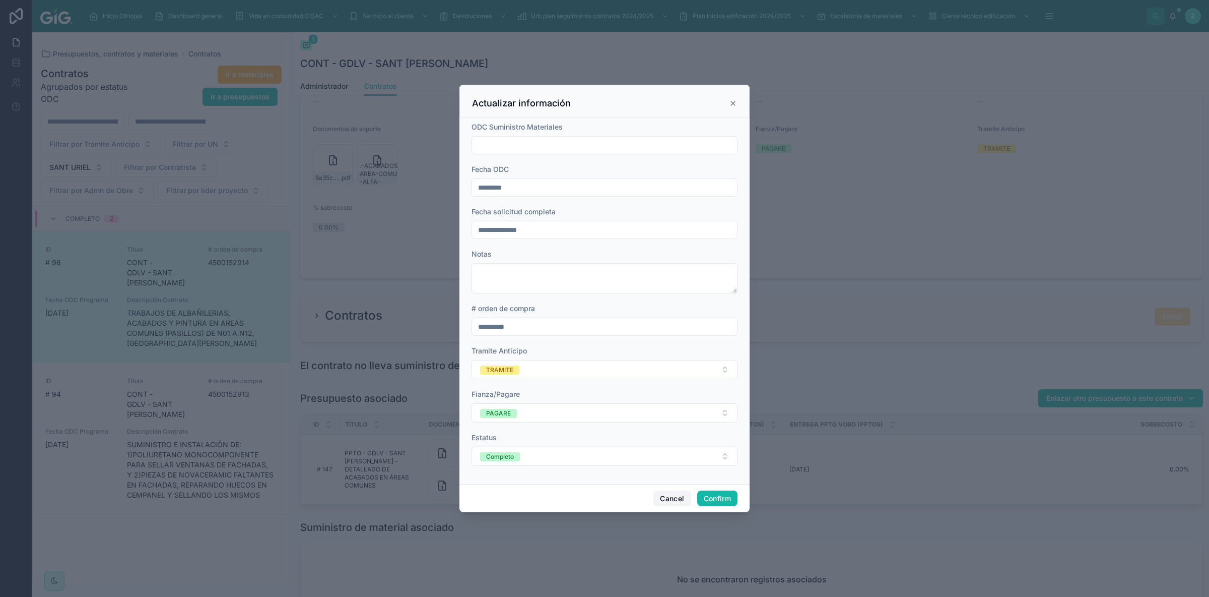
click at [675, 496] on button "Cancel" at bounding box center [672, 498] width 37 height 16
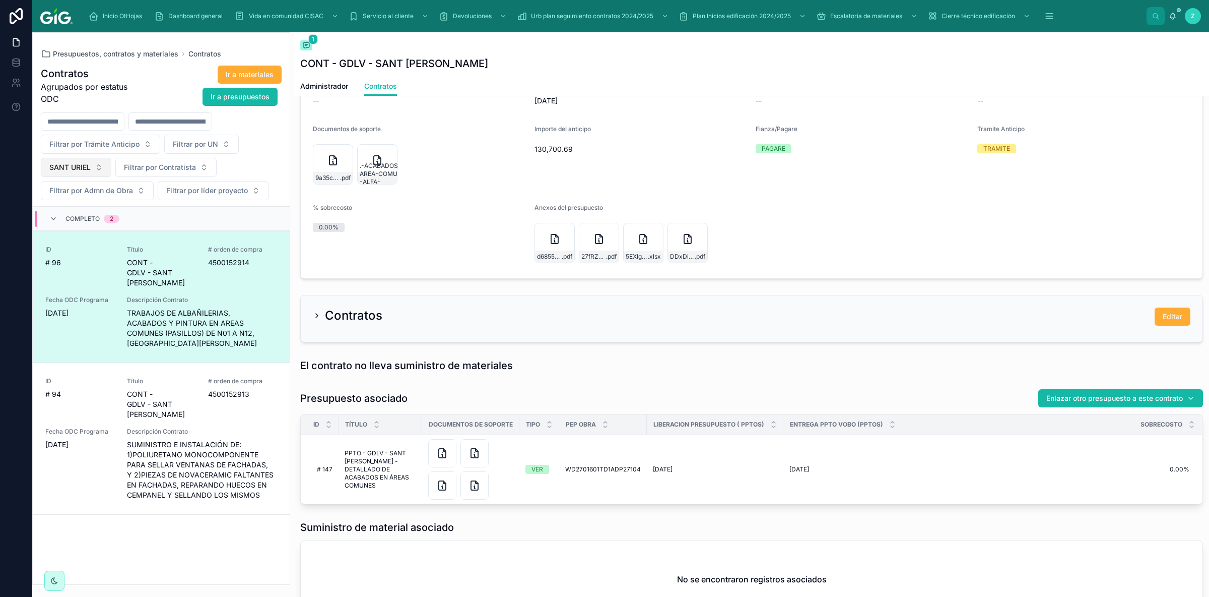
click at [85, 169] on span "SANT URIEL" at bounding box center [69, 167] width 41 height 10
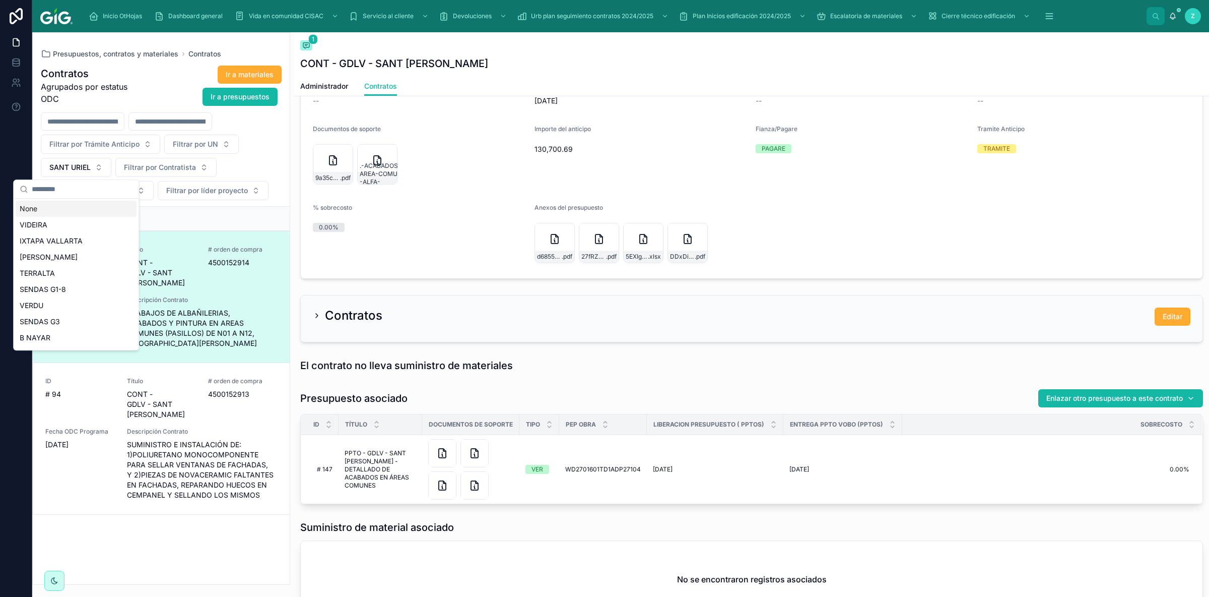
click at [54, 211] on div "None" at bounding box center [76, 209] width 121 height 16
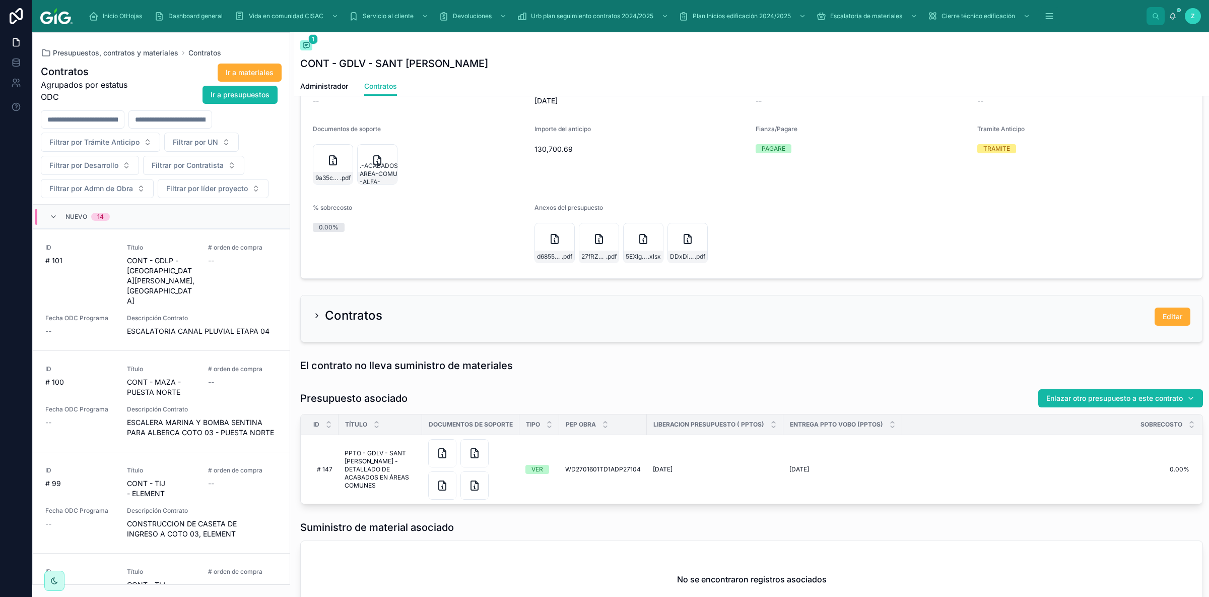
click at [212, 121] on input "text" at bounding box center [170, 119] width 83 height 14
click at [190, 202] on button "1" at bounding box center [191, 203] width 18 height 18
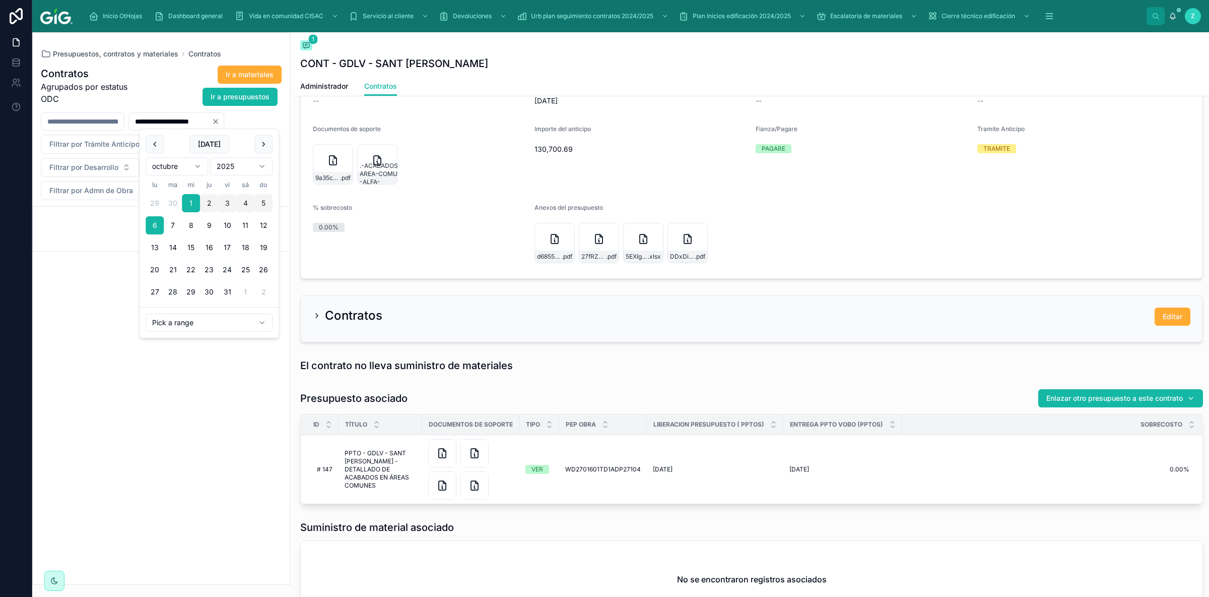
type input "**********"
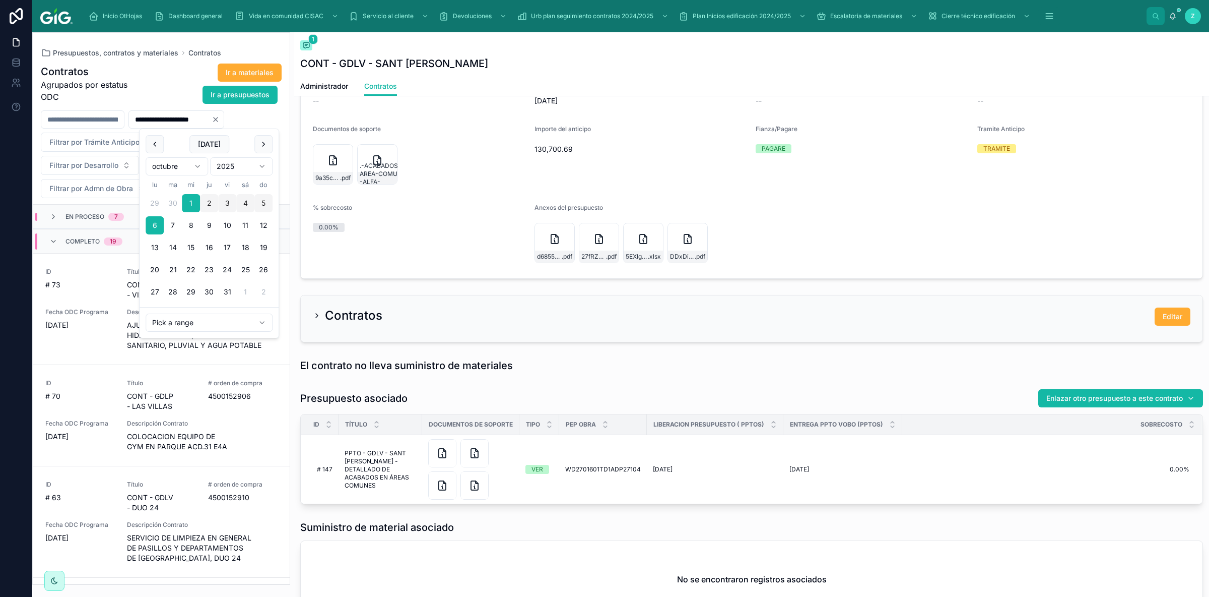
click at [153, 85] on div "Ir a materiales Ir a presupuestos" at bounding box center [210, 83] width 143 height 41
click at [58, 237] on div "Completo 19" at bounding box center [85, 241] width 73 height 16
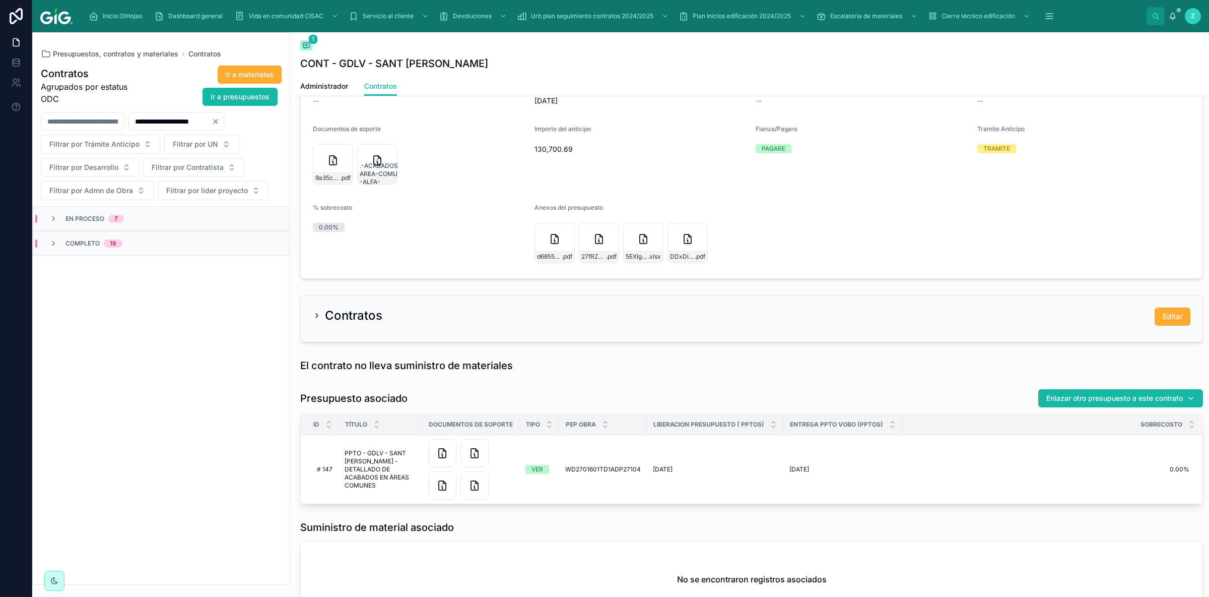
click at [59, 221] on div "En proceso 7" at bounding box center [86, 219] width 75 height 8
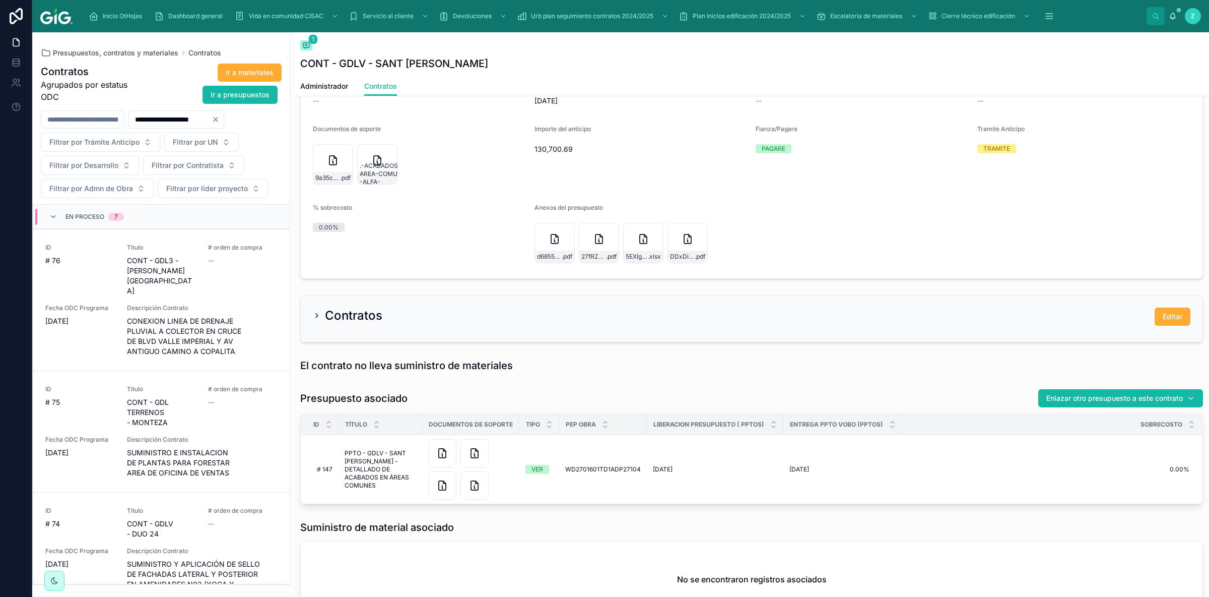
click at [85, 212] on div "En proceso 7" at bounding box center [95, 217] width 58 height 16
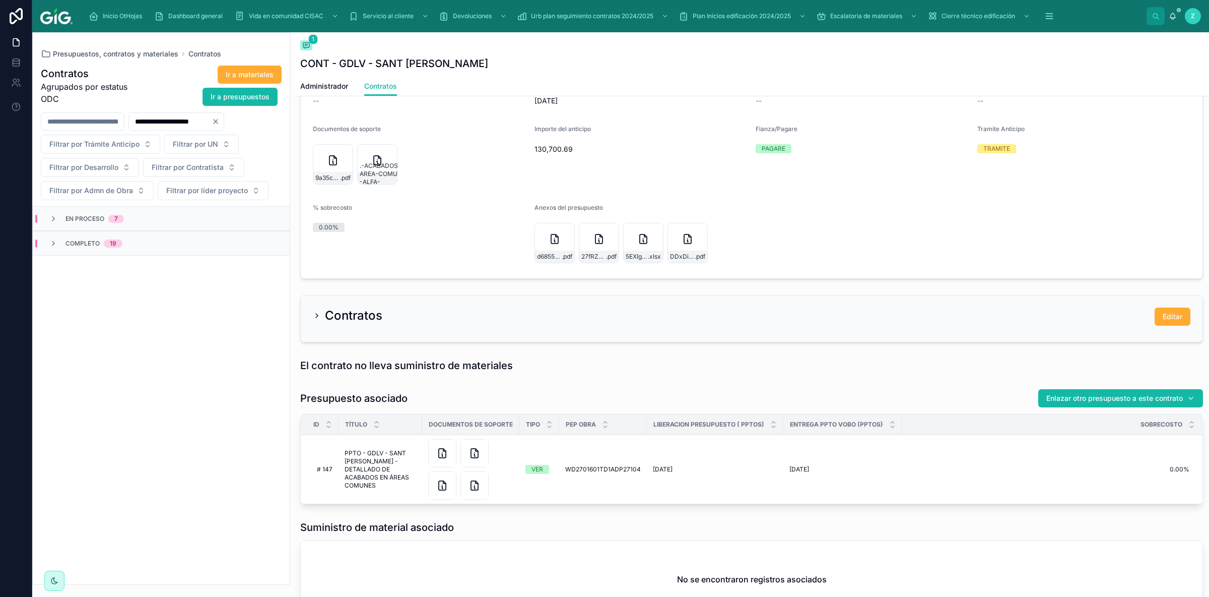
click at [90, 219] on span "En proceso" at bounding box center [85, 219] width 39 height 8
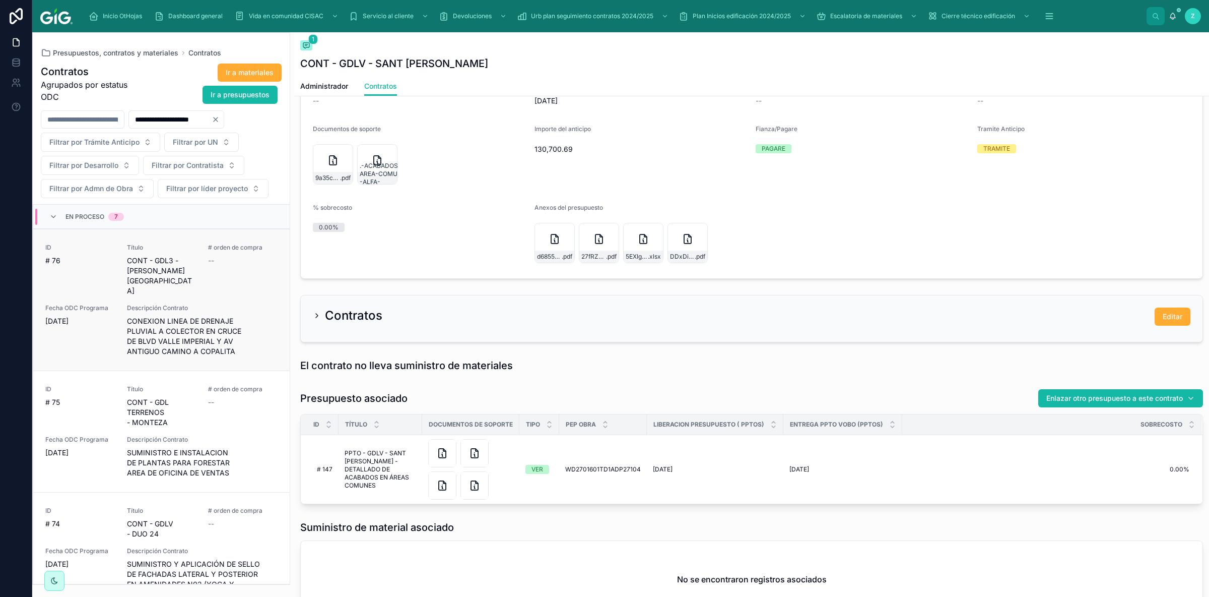
click at [196, 316] on span "CONEXION LINEA DE DRENAJE PLUVIAL A COLECTOR EN CRUCE DE BLVD VALLE IMPERIAL Y …" at bounding box center [202, 336] width 151 height 40
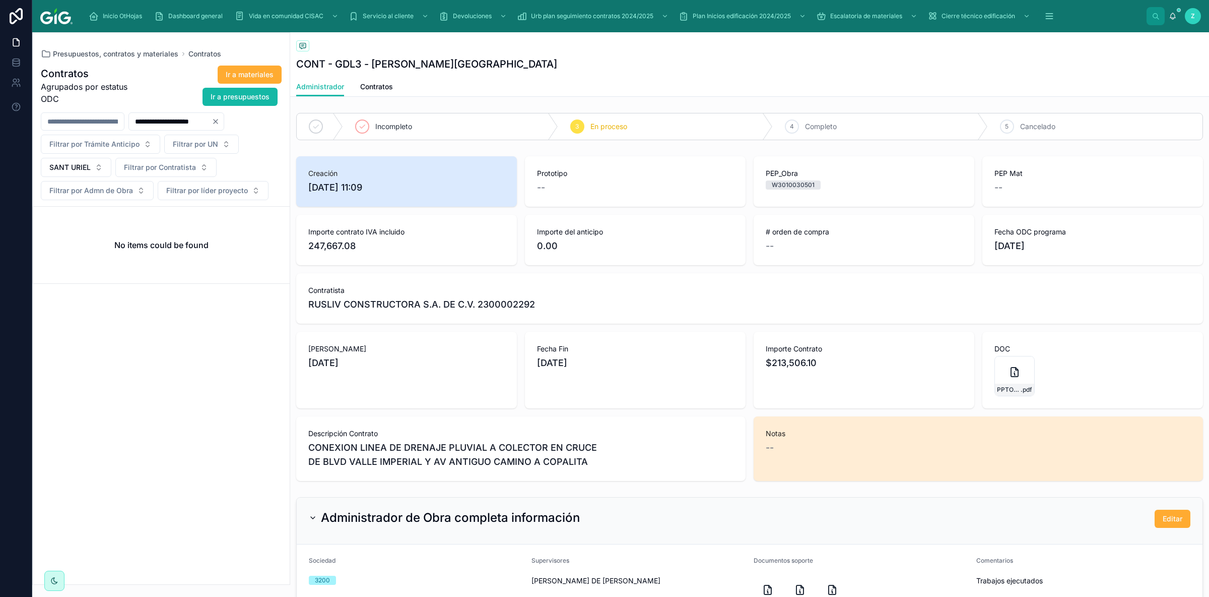
click at [220, 121] on icon "Clear" at bounding box center [216, 121] width 8 height 8
click at [96, 167] on button "SANT URIEL" at bounding box center [76, 167] width 71 height 19
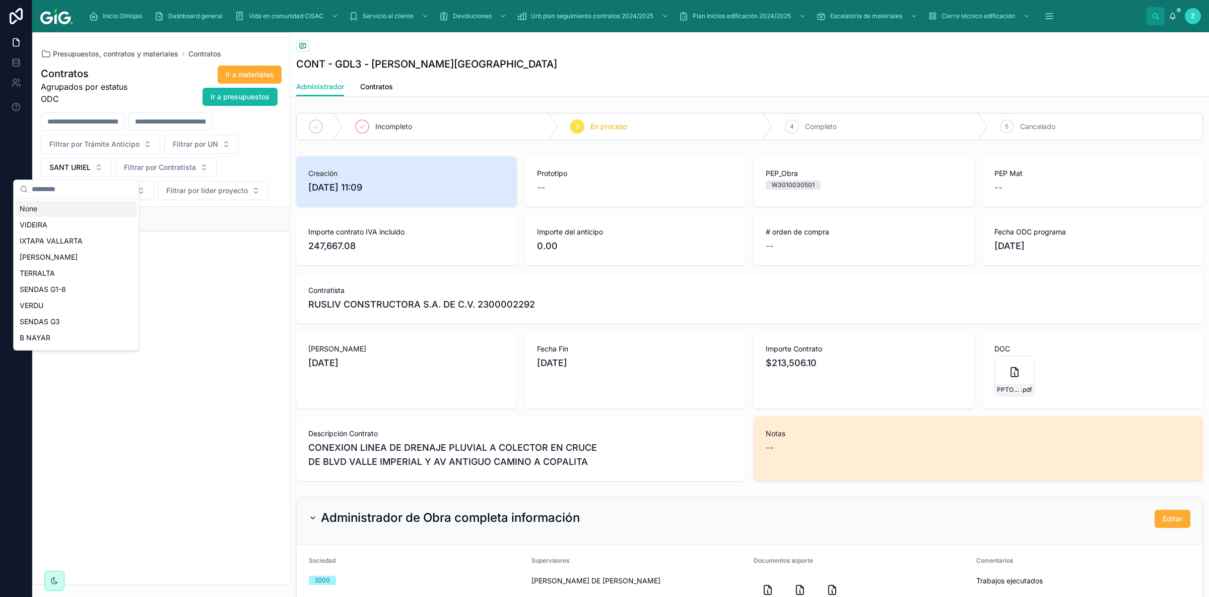
click at [60, 209] on div "None" at bounding box center [76, 209] width 121 height 16
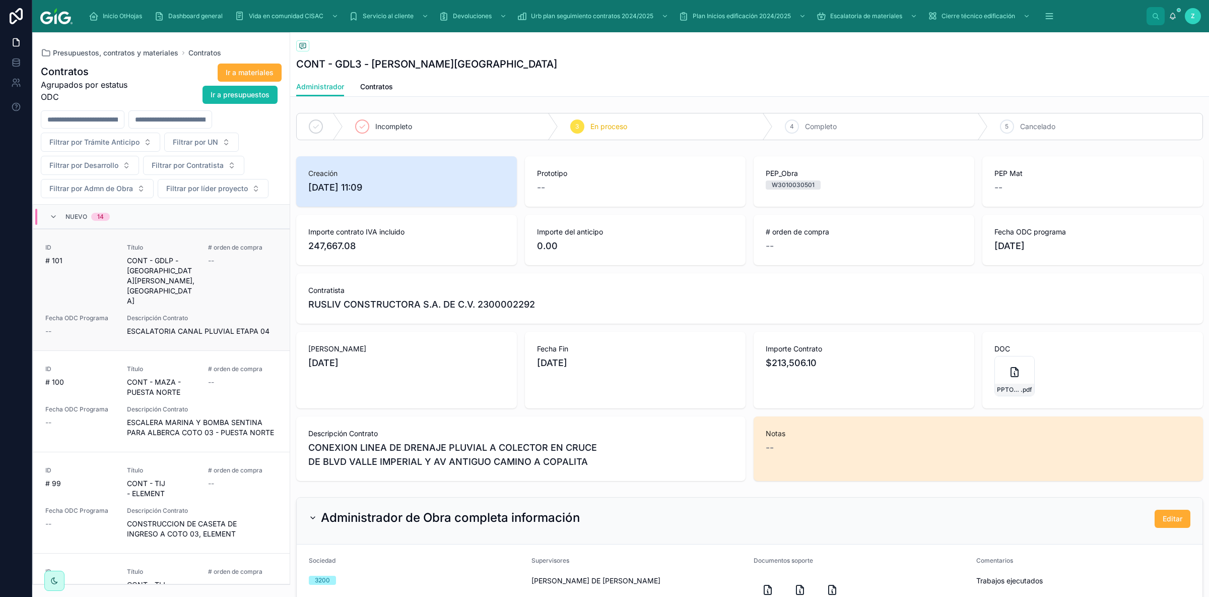
click at [180, 284] on span "CONT - GDLP - HACIENDA SANTA CRUZ, LAS VILLAS" at bounding box center [162, 280] width 70 height 50
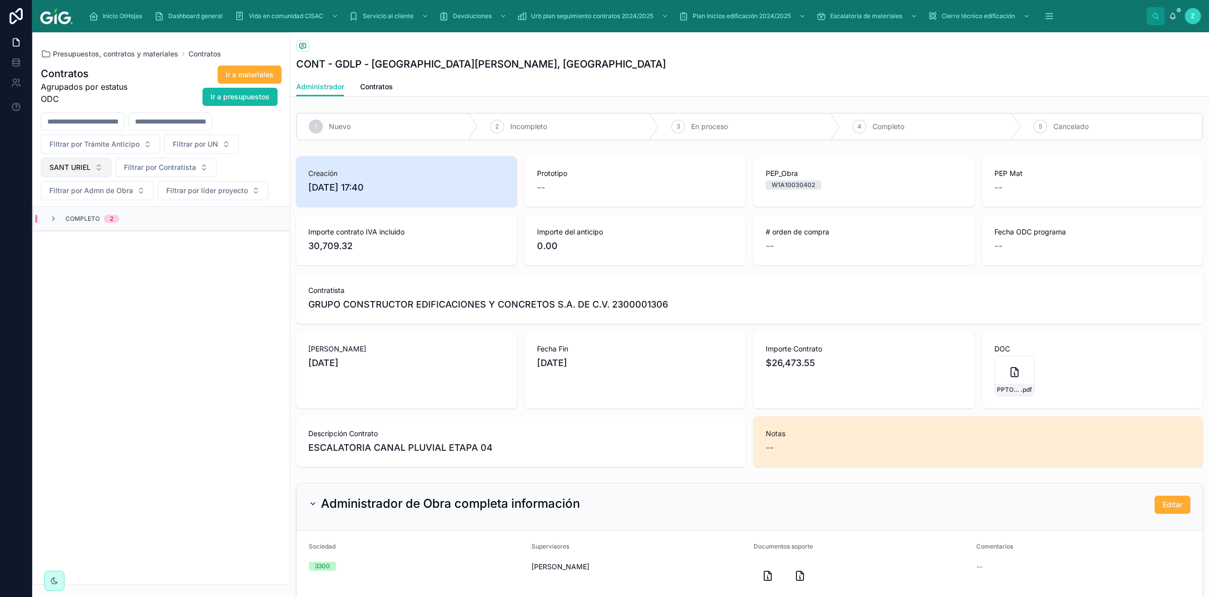
click at [90, 169] on span "SANT URIEL" at bounding box center [69, 167] width 41 height 10
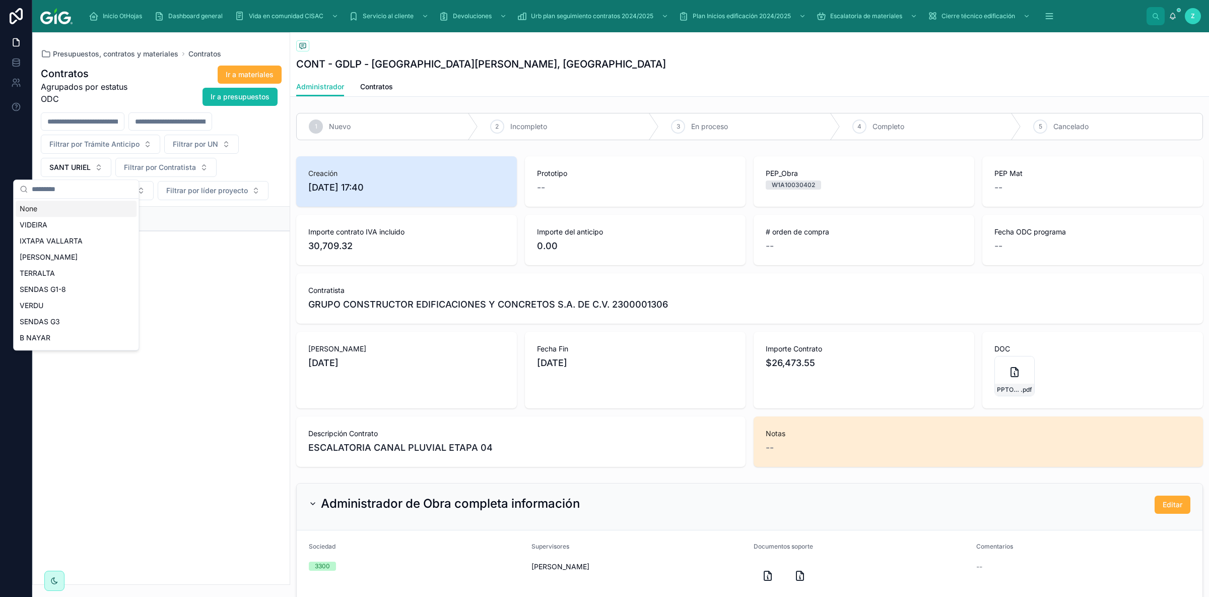
click at [57, 206] on div "None" at bounding box center [76, 209] width 121 height 16
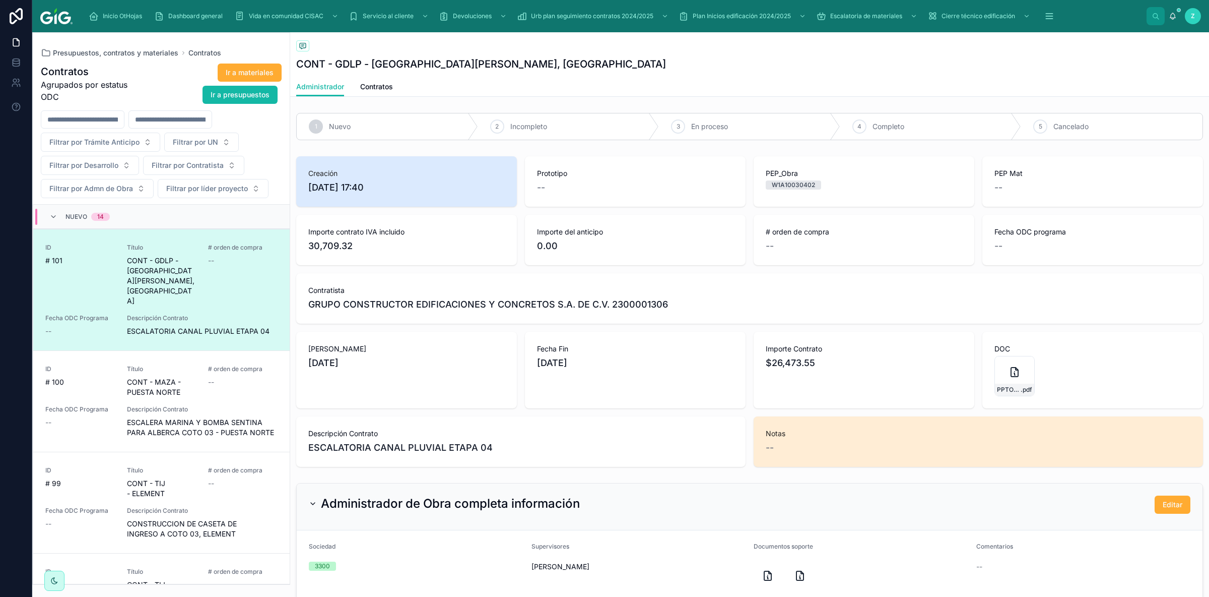
click at [174, 263] on span "CONT - GDLP - HACIENDA SANTA CRUZ, LAS VILLAS" at bounding box center [162, 280] width 70 height 50
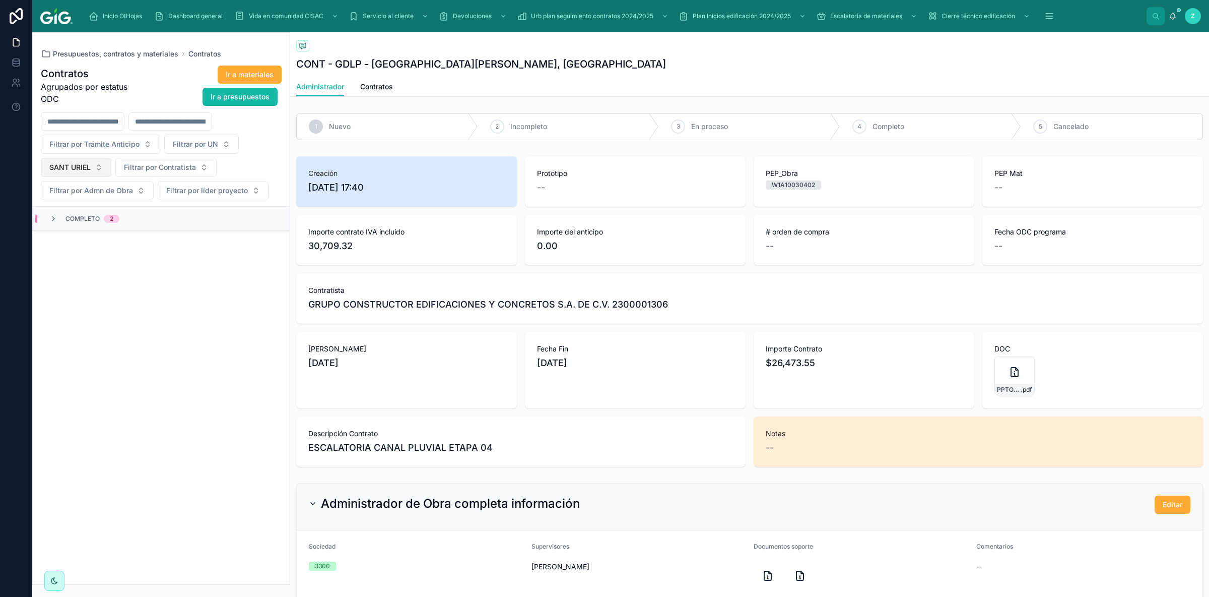
click at [83, 170] on span "SANT URIEL" at bounding box center [69, 167] width 41 height 10
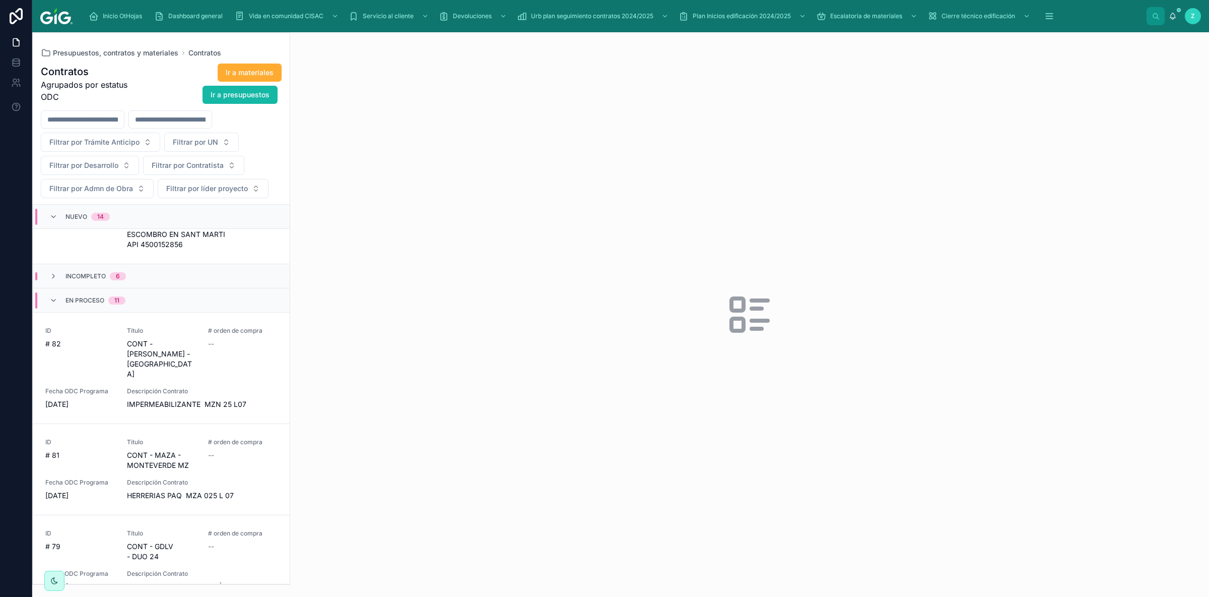
scroll to position [1304, 0]
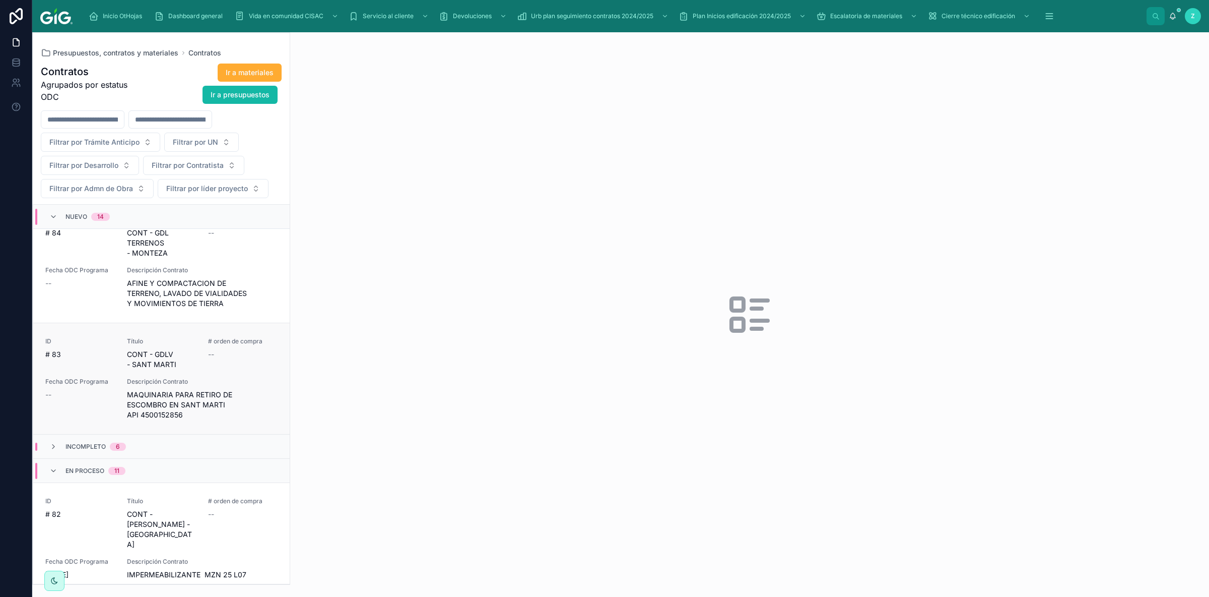
click at [163, 377] on span "Descripción Contrato" at bounding box center [202, 381] width 151 height 8
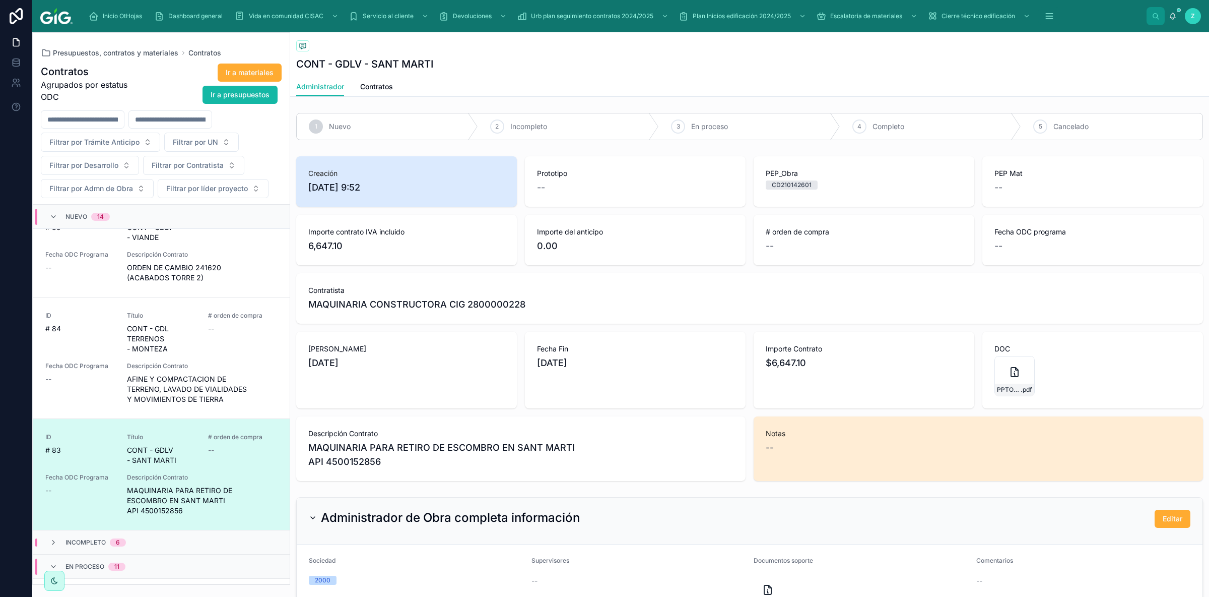
scroll to position [1190, 0]
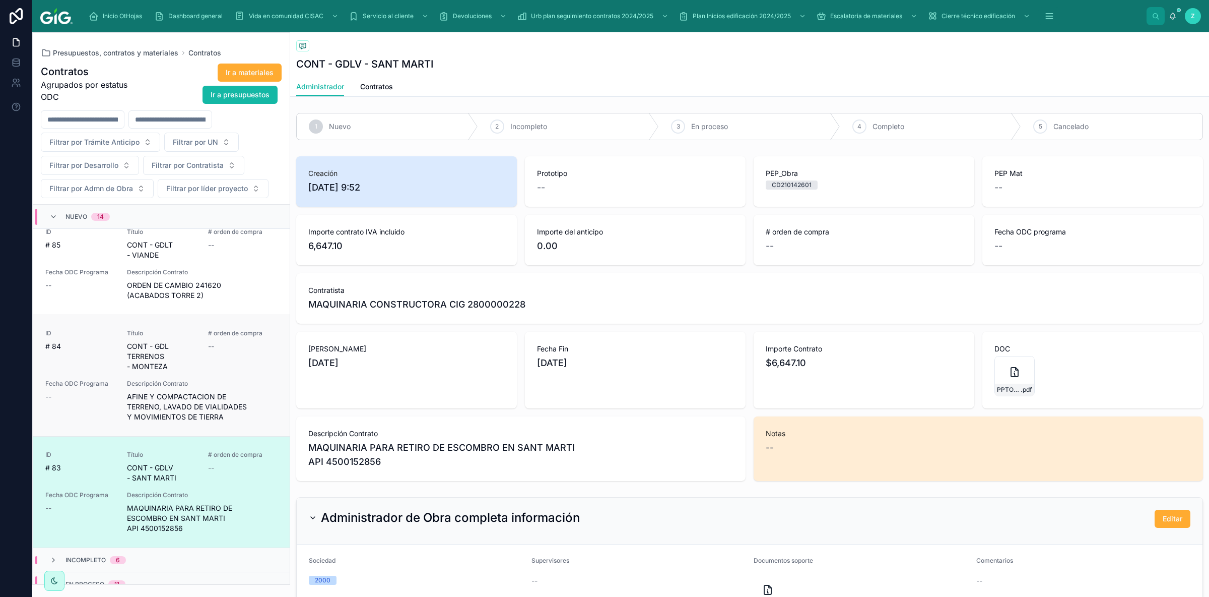
click at [184, 379] on span "Descripción Contrato" at bounding box center [202, 383] width 151 height 8
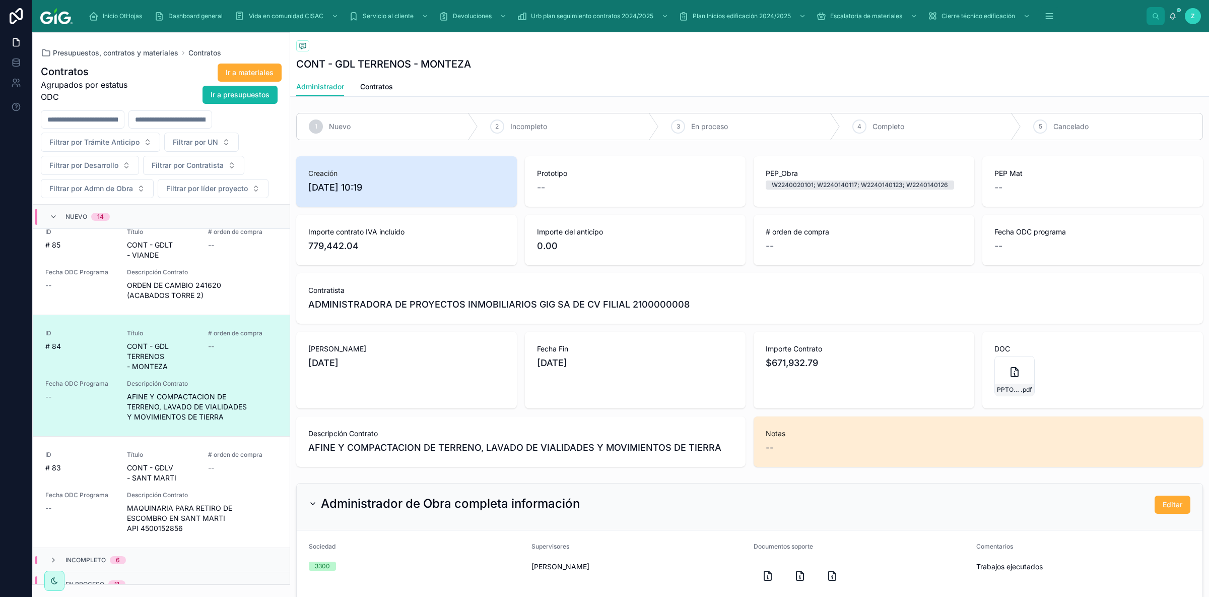
click at [91, 221] on div "14" at bounding box center [100, 217] width 19 height 8
